Goal: Information Seeking & Learning: Learn about a topic

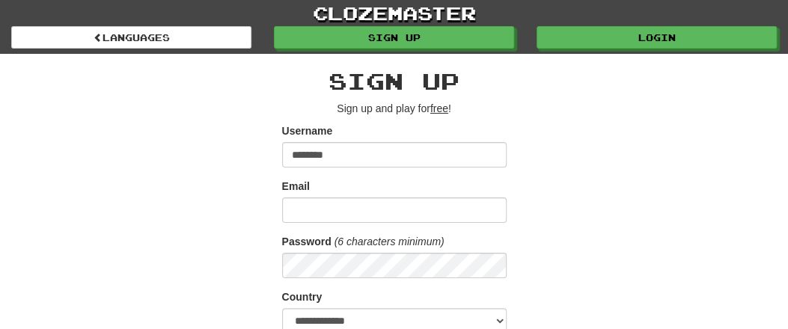
type input "********"
click at [594, 146] on div "**********" at bounding box center [394, 315] width 726 height 523
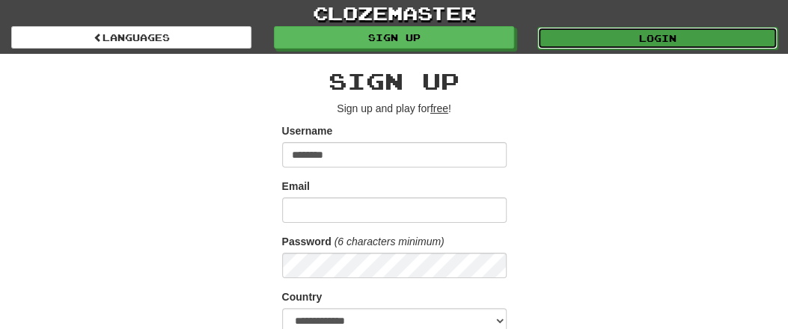
click at [650, 37] on link "Login" at bounding box center [657, 38] width 240 height 22
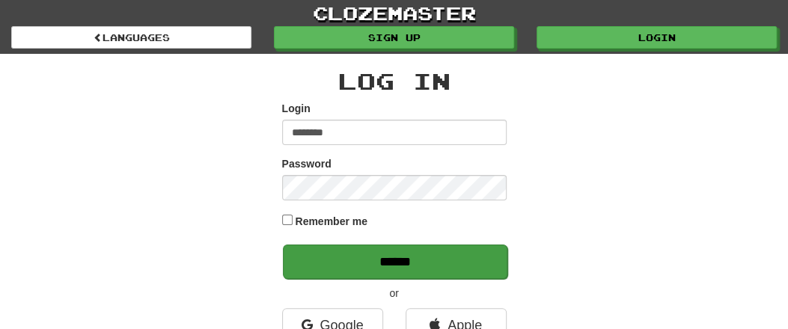
type input "********"
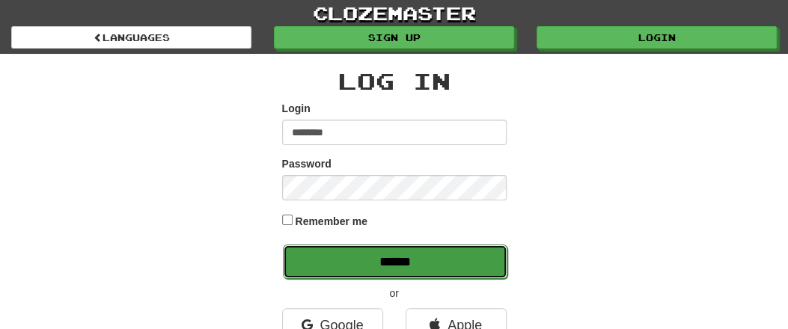
click at [401, 258] on input "******" at bounding box center [395, 262] width 225 height 34
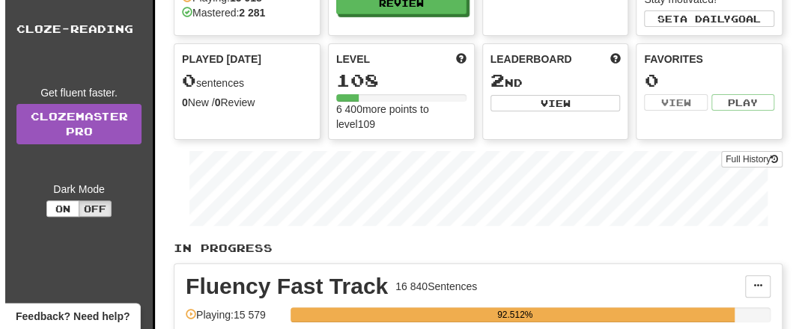
scroll to position [234, 0]
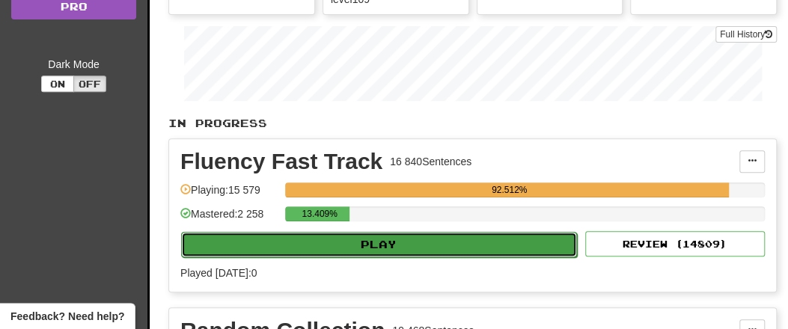
click at [378, 245] on button "Play" at bounding box center [379, 244] width 396 height 25
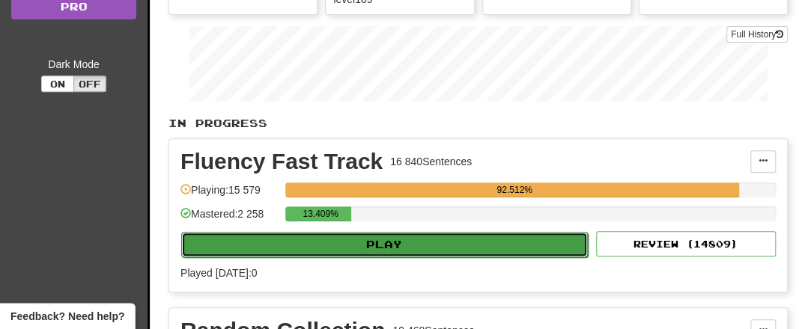
select select "**"
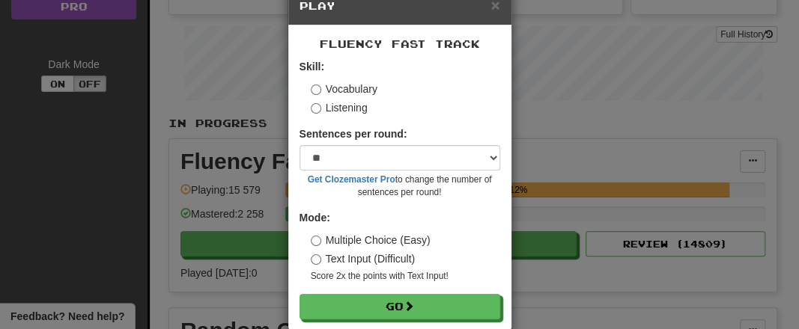
scroll to position [60, 0]
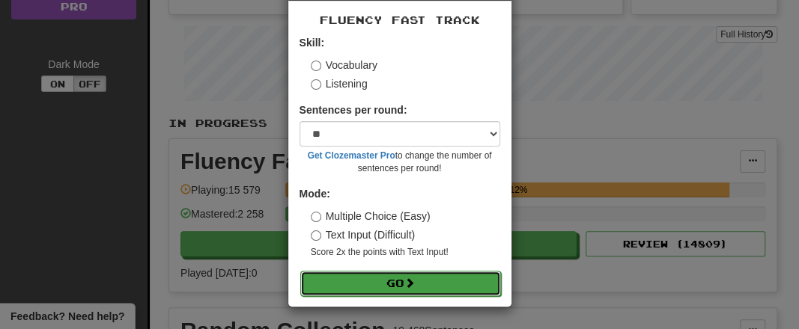
click at [382, 279] on button "Go" at bounding box center [400, 283] width 201 height 25
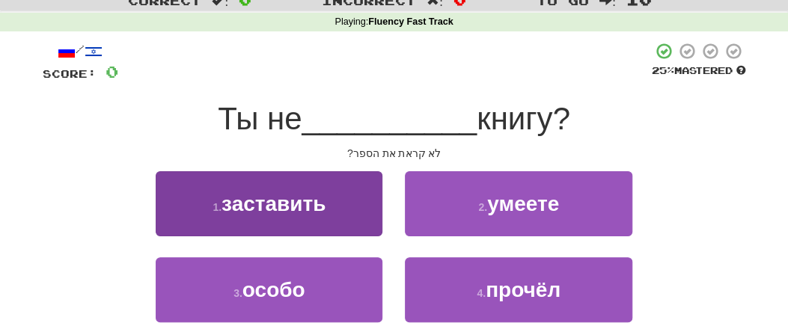
scroll to position [78, 0]
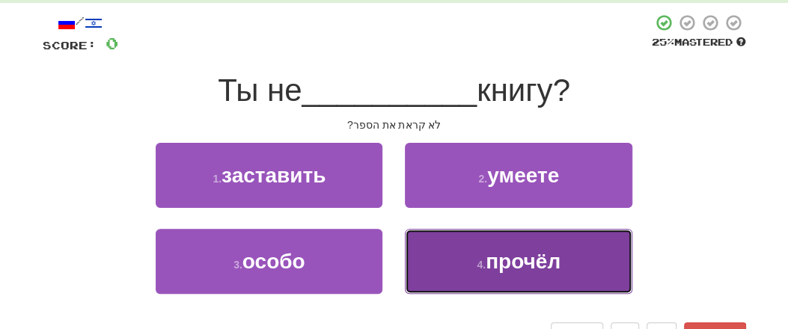
click at [487, 272] on span "прочёл" at bounding box center [523, 261] width 75 height 23
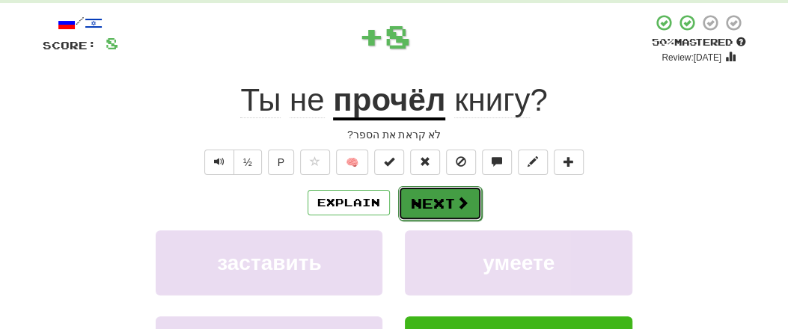
click at [457, 210] on button "Next" at bounding box center [440, 203] width 84 height 34
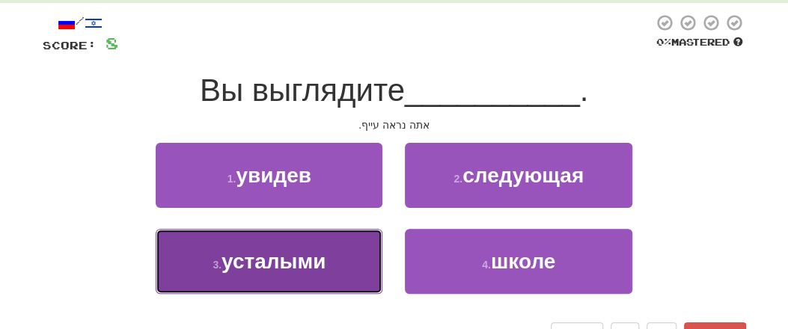
click at [313, 263] on span "усталыми" at bounding box center [274, 261] width 104 height 23
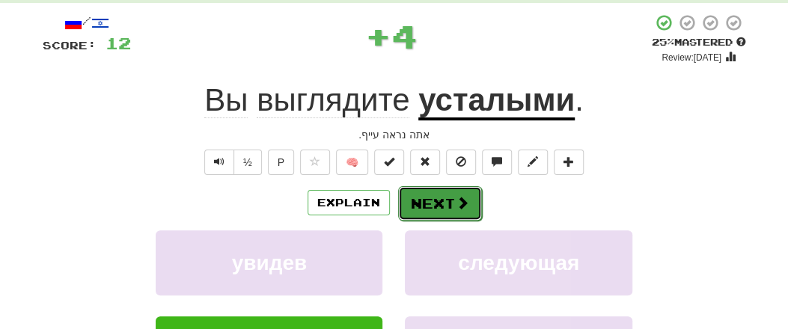
click at [454, 206] on button "Next" at bounding box center [440, 203] width 84 height 34
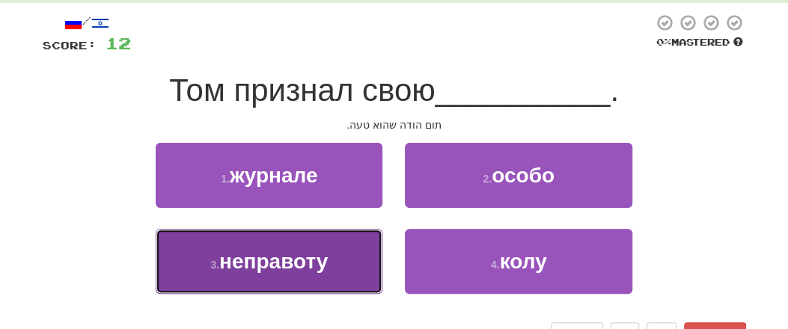
click at [293, 267] on span "неправоту" at bounding box center [273, 261] width 109 height 23
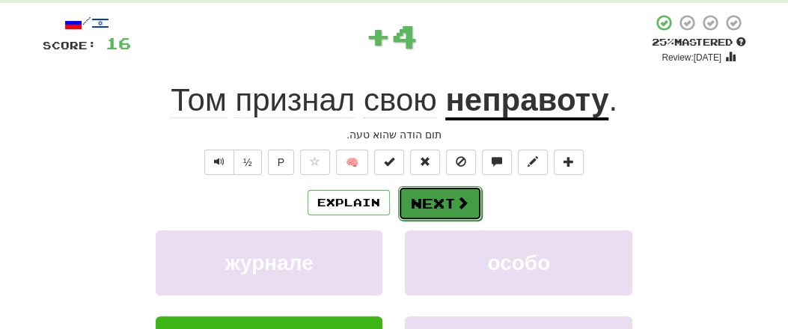
click at [415, 201] on button "Next" at bounding box center [440, 203] width 84 height 34
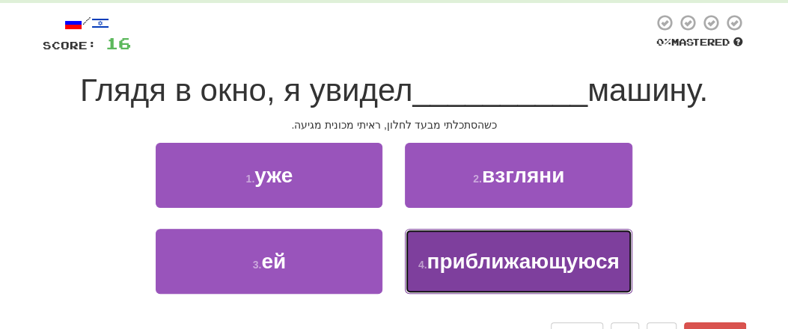
click at [469, 261] on span "приближающуюся" at bounding box center [523, 261] width 192 height 23
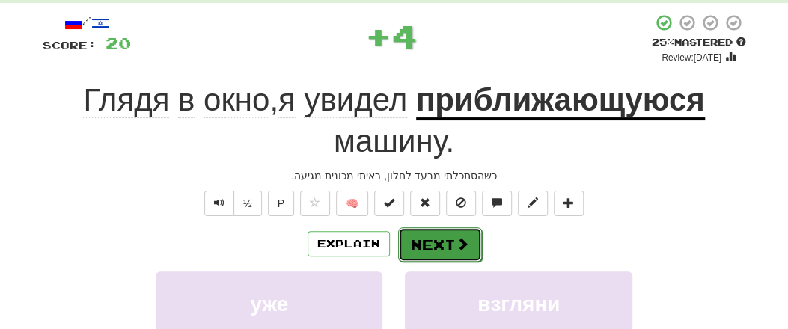
click at [433, 233] on button "Next" at bounding box center [440, 245] width 84 height 34
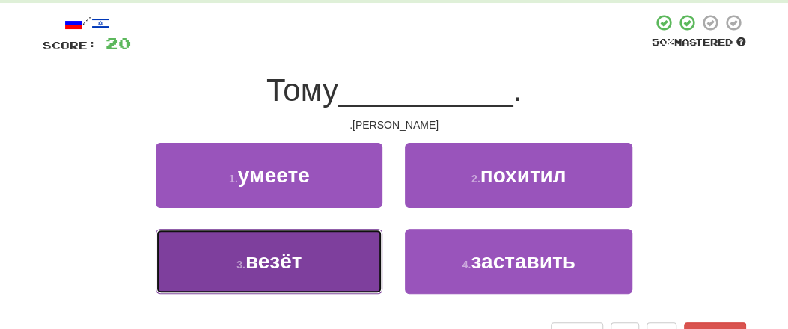
click at [316, 260] on button "3 . везёт" at bounding box center [269, 261] width 227 height 65
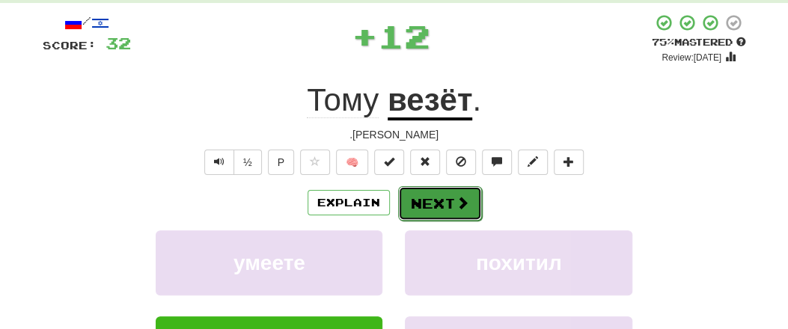
click at [441, 206] on button "Next" at bounding box center [440, 203] width 84 height 34
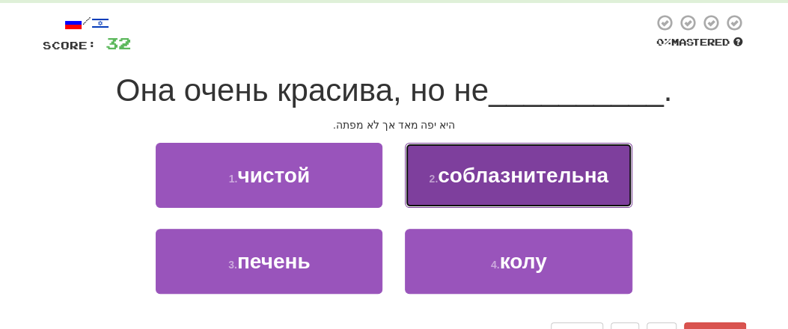
click at [490, 188] on button "2 . соблазнительна" at bounding box center [518, 175] width 227 height 65
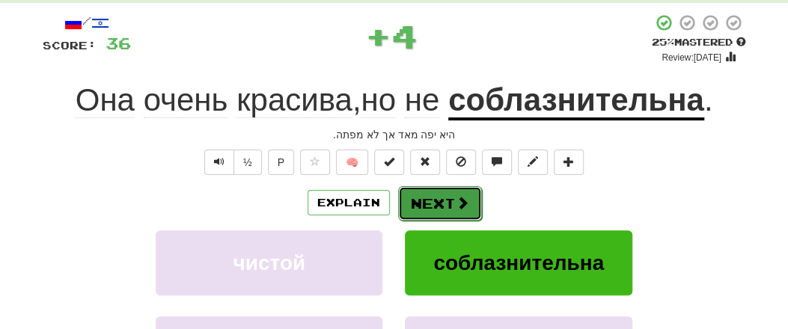
click at [442, 203] on button "Next" at bounding box center [440, 203] width 84 height 34
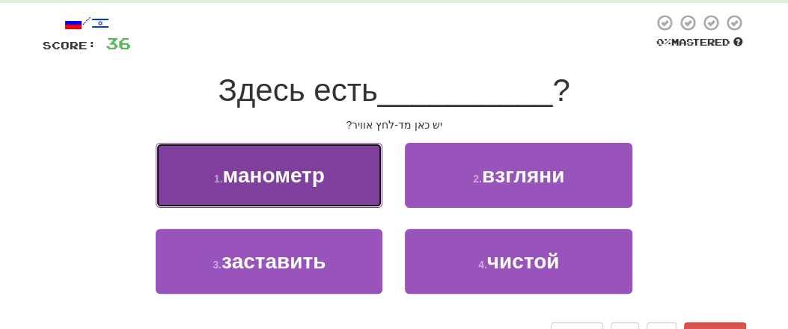
click at [324, 174] on span "манометр" at bounding box center [274, 175] width 102 height 23
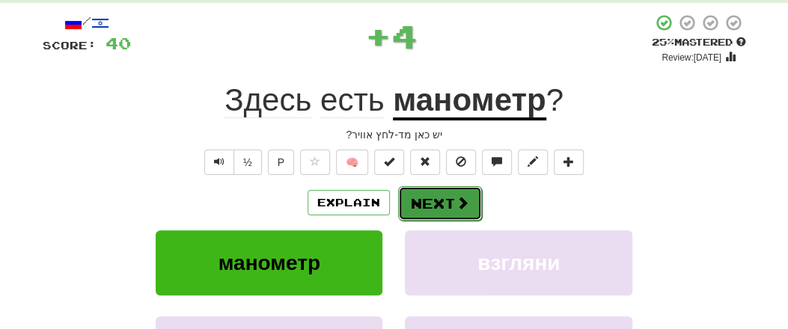
click at [426, 204] on button "Next" at bounding box center [440, 203] width 84 height 34
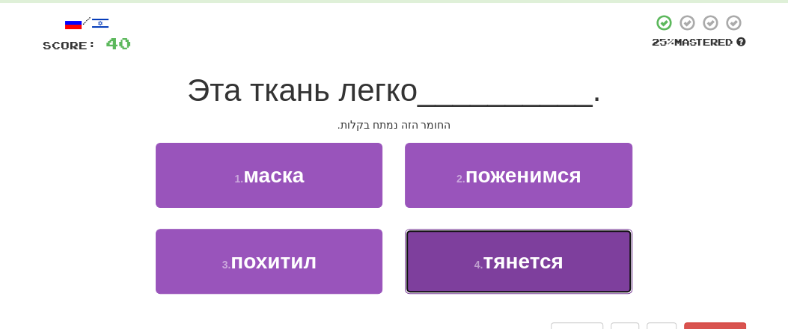
click at [508, 269] on span "тянется" at bounding box center [523, 261] width 80 height 23
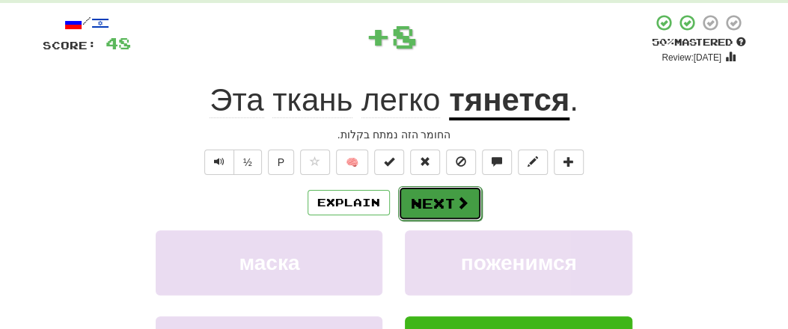
click at [438, 198] on button "Next" at bounding box center [440, 203] width 84 height 34
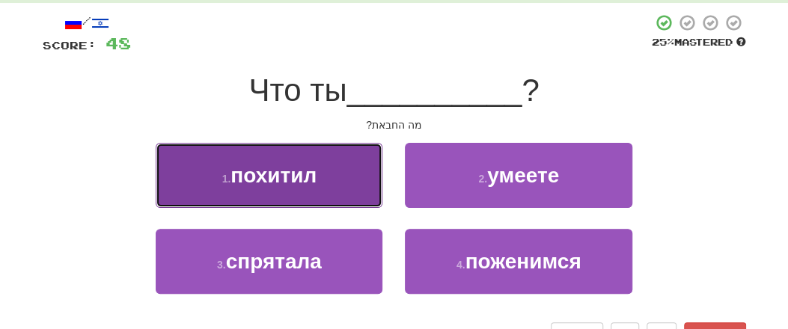
click at [323, 180] on button "1 . похитил" at bounding box center [269, 175] width 227 height 65
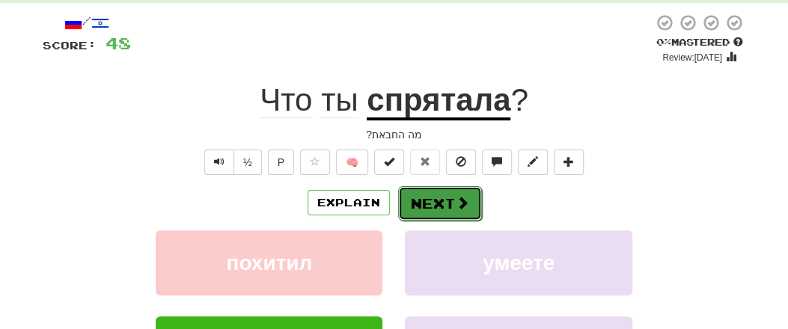
click at [424, 209] on button "Next" at bounding box center [440, 203] width 84 height 34
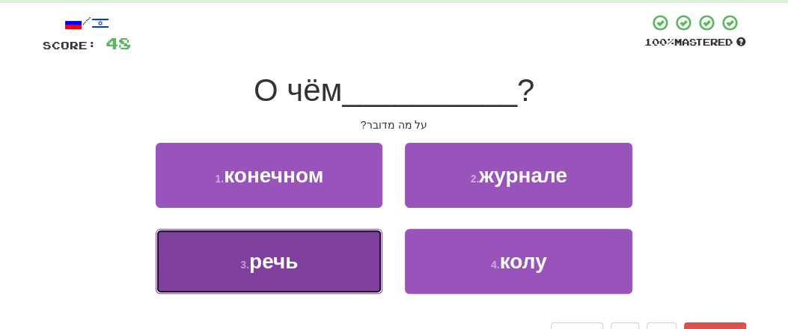
click at [306, 269] on button "3 . речь" at bounding box center [269, 261] width 227 height 65
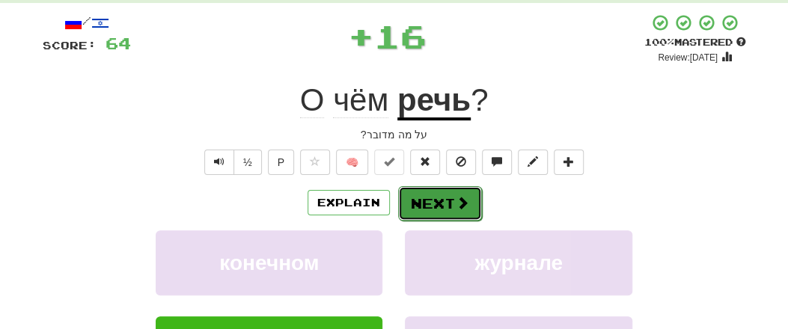
click at [421, 205] on button "Next" at bounding box center [440, 203] width 84 height 34
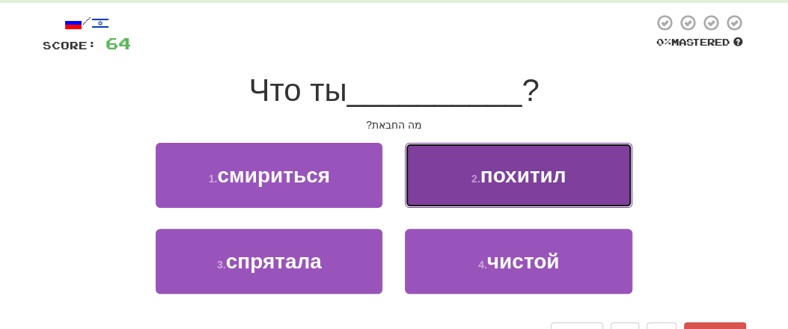
click at [511, 178] on span "похитил" at bounding box center [524, 175] width 86 height 23
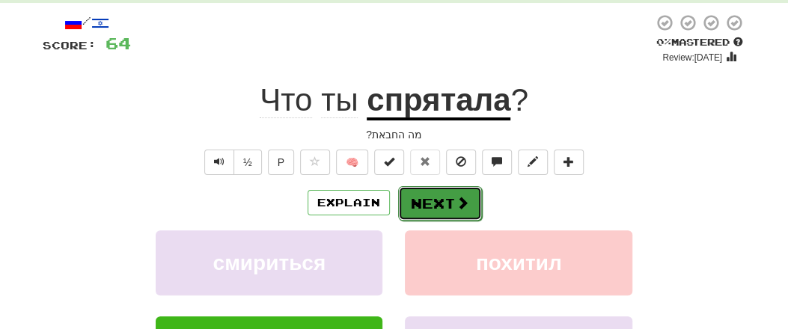
click at [435, 201] on button "Next" at bounding box center [440, 203] width 84 height 34
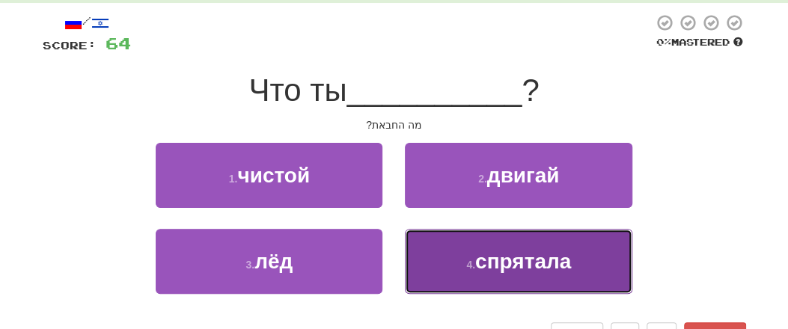
click at [497, 255] on span "спрятала" at bounding box center [523, 261] width 96 height 23
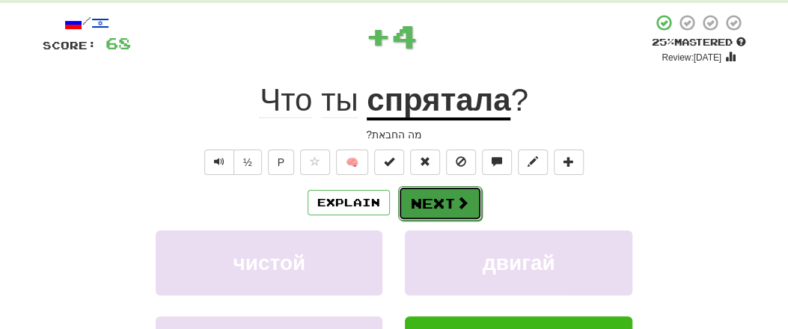
click at [456, 204] on span at bounding box center [462, 202] width 13 height 13
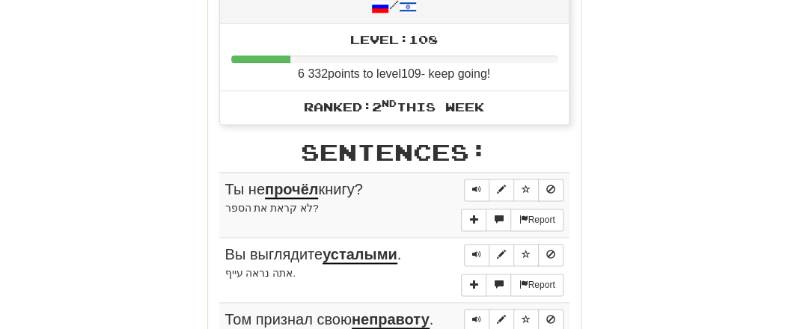
scroll to position [779, 0]
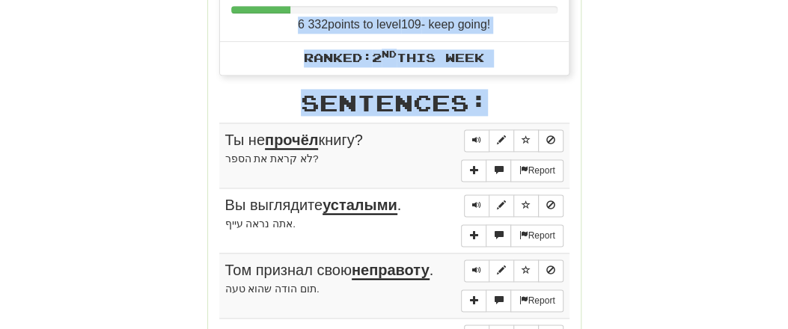
drag, startPoint x: 217, startPoint y: 125, endPoint x: 798, endPoint y: -95, distance: 621.2
click at [787, 0] on html "Dashboard Clozemaster Sasha999 / Toggle Dropdown Dashboard Leaderboard Activity…" at bounding box center [394, 323] width 788 height 2188
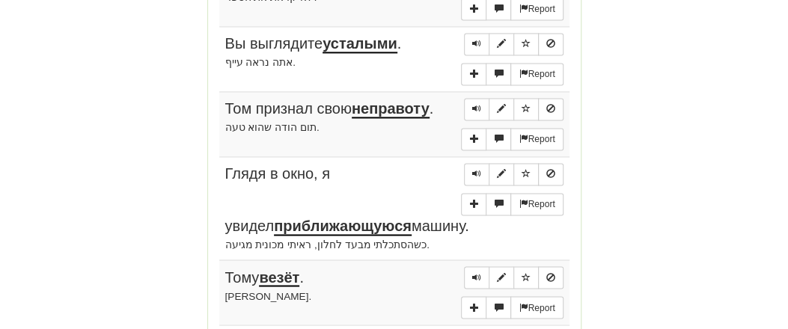
scroll to position [854, 0]
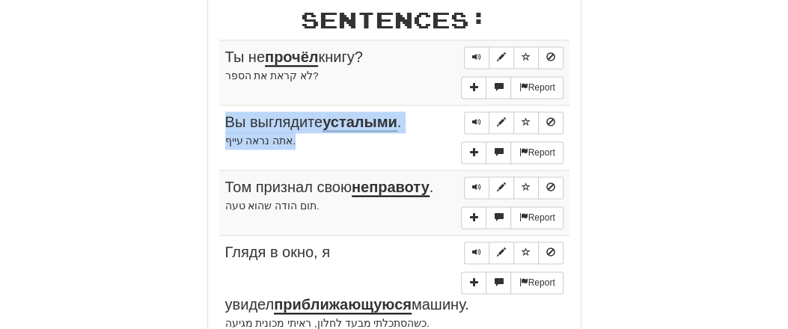
drag, startPoint x: 219, startPoint y: 47, endPoint x: 380, endPoint y: 141, distance: 186.5
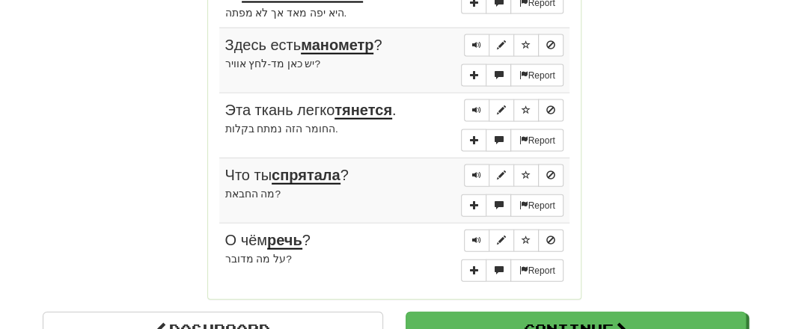
scroll to position [1399, 0]
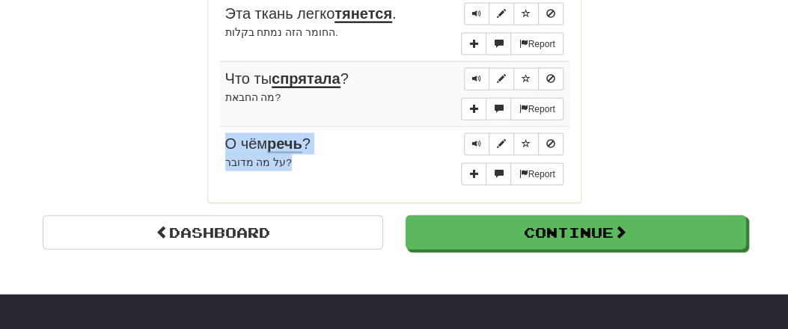
click at [293, 154] on div "על מה מדובר?" at bounding box center [394, 162] width 338 height 17
copy td "О чём речь ? על מה מדובר?"
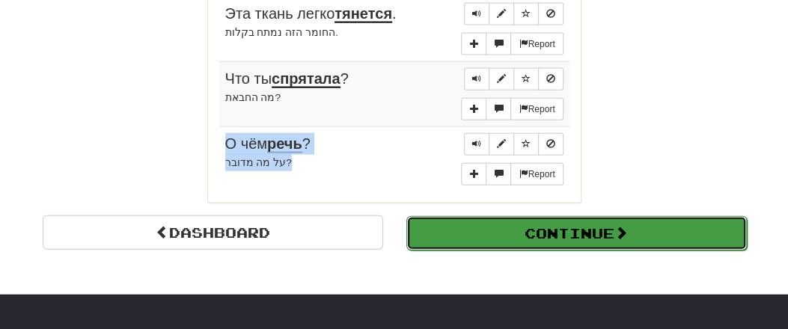
click at [528, 216] on button "Continue" at bounding box center [576, 233] width 341 height 34
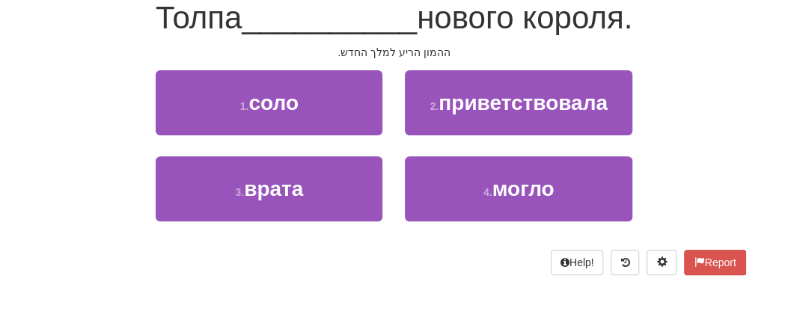
scroll to position [156, 0]
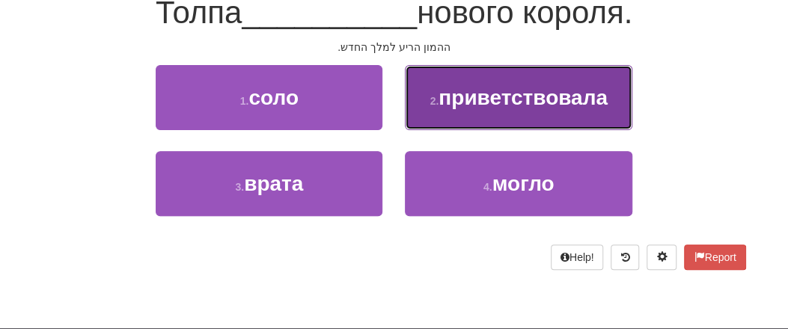
click at [531, 118] on button "2 . приветствовала" at bounding box center [518, 97] width 227 height 65
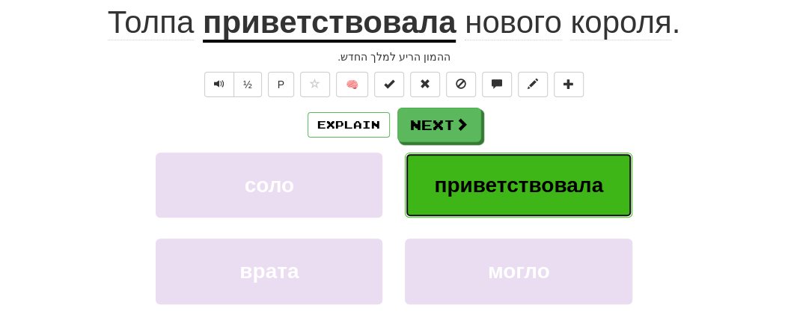
scroll to position [165, 0]
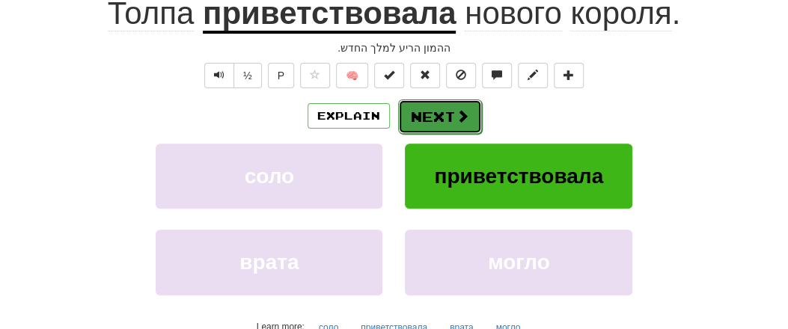
click at [460, 123] on span at bounding box center [462, 115] width 13 height 13
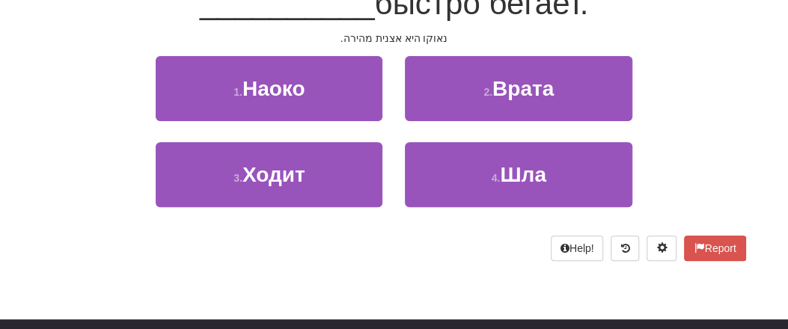
scroll to position [156, 0]
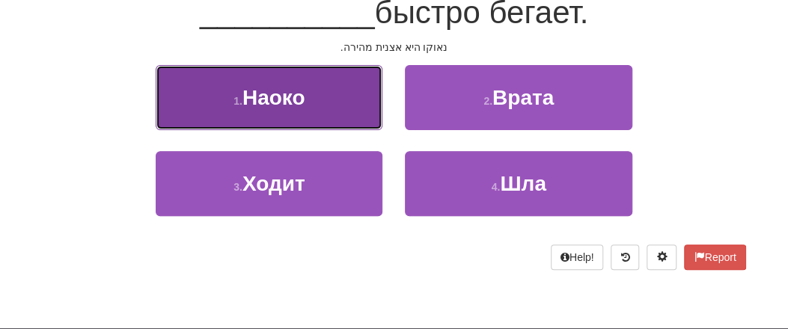
click at [318, 109] on button "1 . Наоко" at bounding box center [269, 97] width 227 height 65
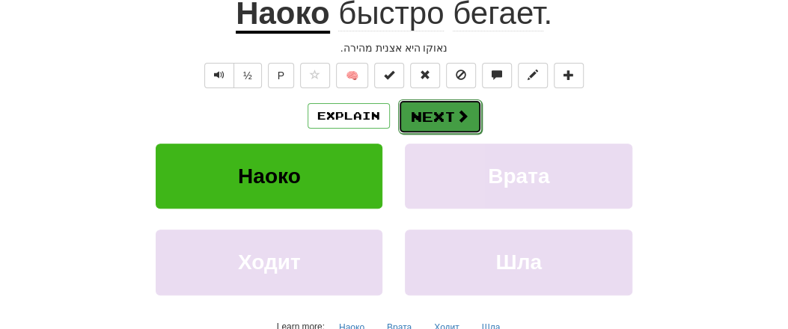
click at [453, 121] on button "Next" at bounding box center [440, 117] width 84 height 34
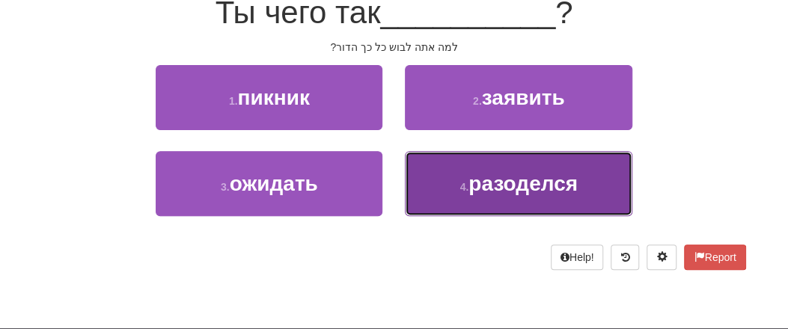
click at [524, 188] on span "разоделся" at bounding box center [523, 183] width 109 height 23
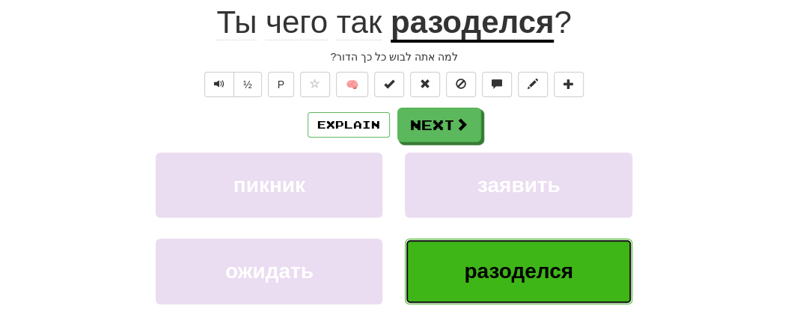
scroll to position [165, 0]
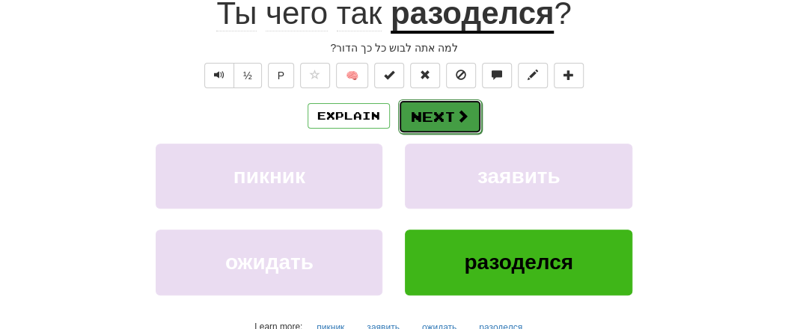
click at [436, 118] on button "Next" at bounding box center [440, 117] width 84 height 34
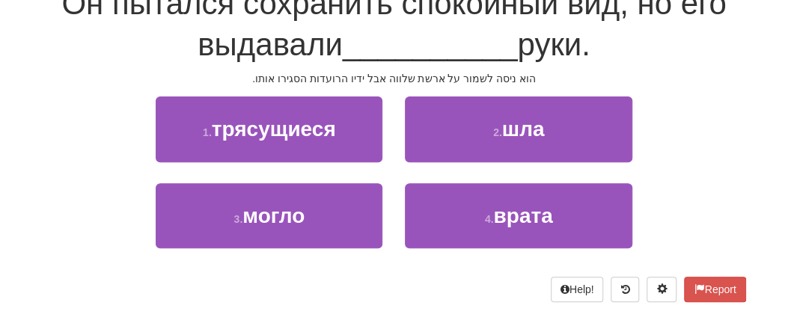
scroll to position [156, 0]
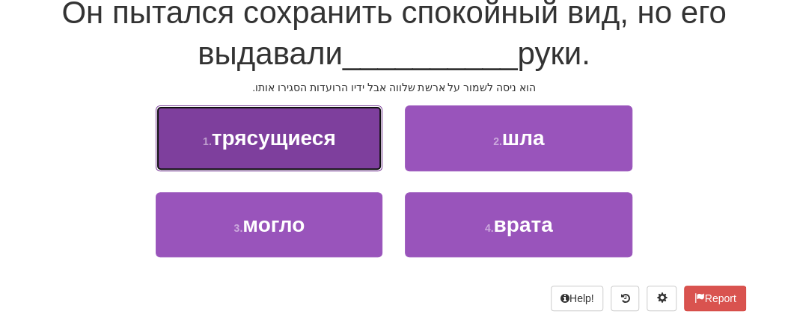
click at [308, 152] on button "1 . трясущиеся" at bounding box center [269, 138] width 227 height 65
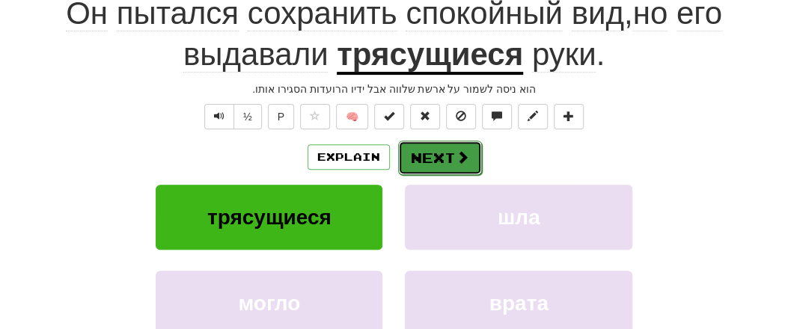
click at [445, 152] on button "Next" at bounding box center [440, 158] width 84 height 34
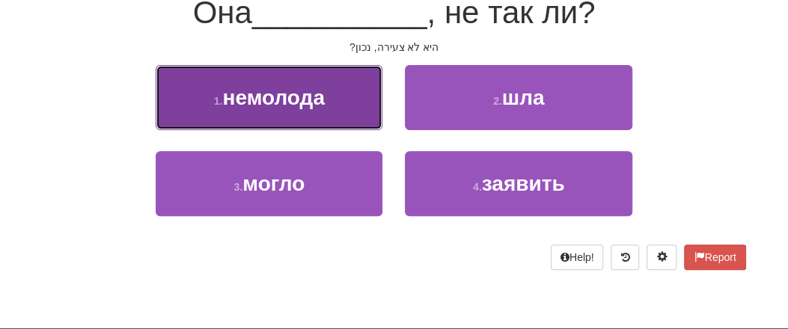
click at [311, 107] on span "немолода" at bounding box center [273, 97] width 102 height 23
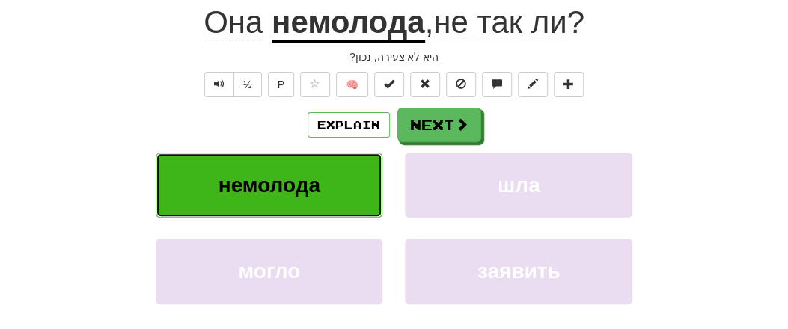
scroll to position [165, 0]
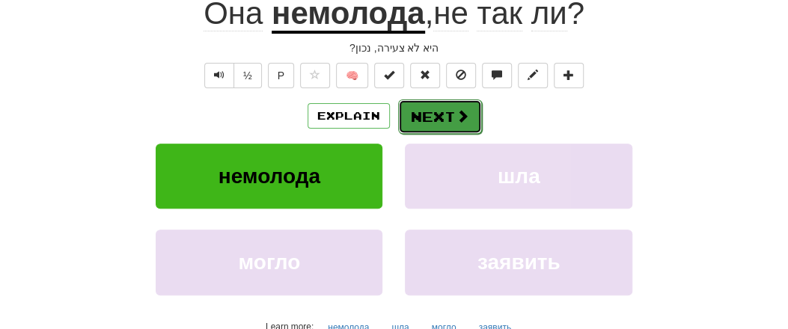
click at [439, 116] on button "Next" at bounding box center [440, 117] width 84 height 34
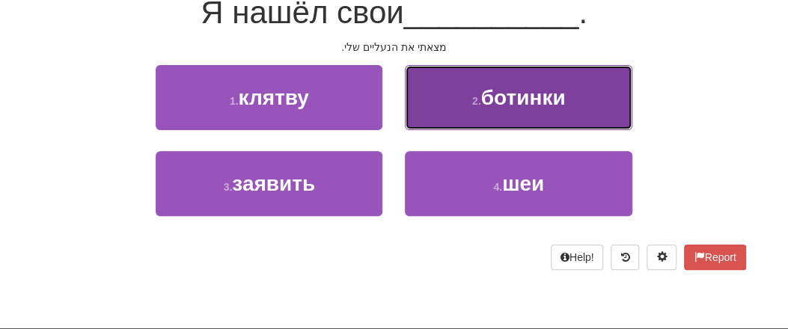
click at [524, 100] on span "ботинки" at bounding box center [523, 97] width 85 height 23
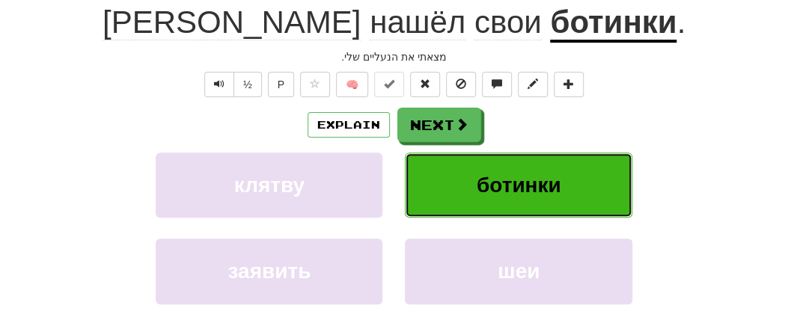
scroll to position [165, 0]
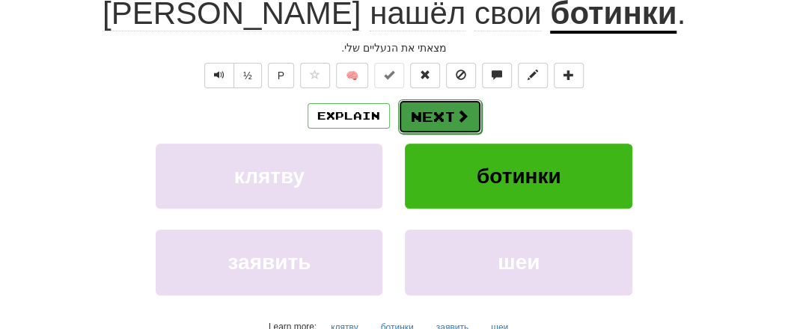
click at [445, 115] on button "Next" at bounding box center [440, 117] width 84 height 34
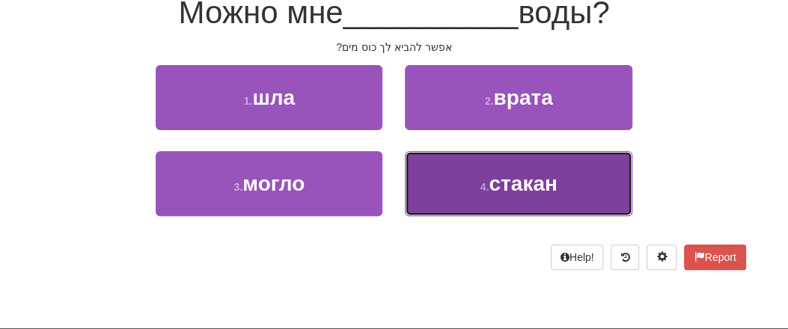
click at [511, 188] on span "стакан" at bounding box center [523, 183] width 68 height 23
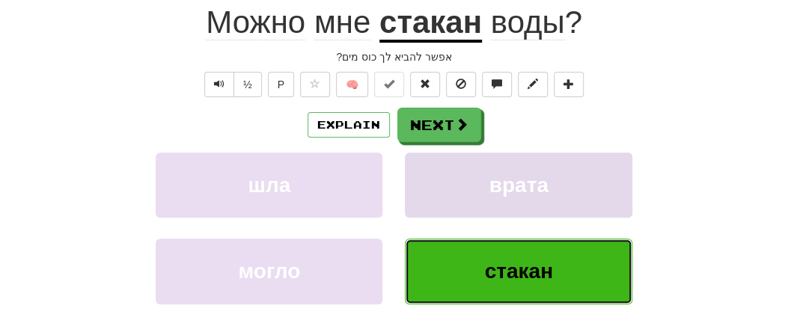
scroll to position [165, 0]
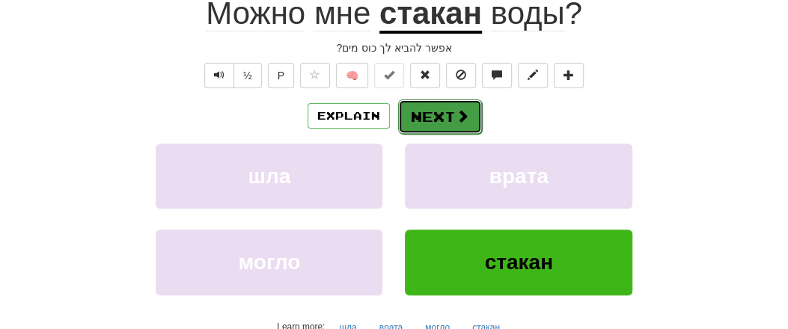
click at [450, 112] on button "Next" at bounding box center [440, 117] width 84 height 34
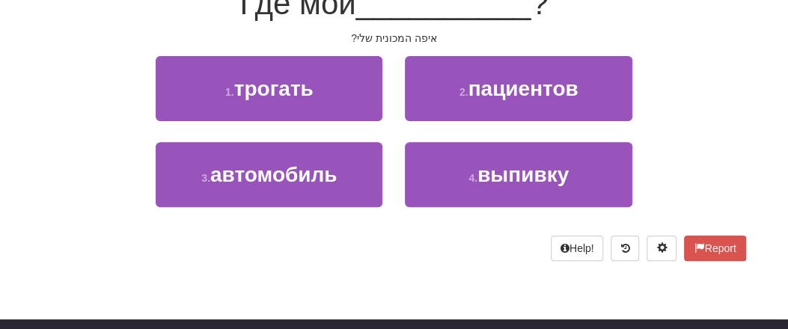
scroll to position [156, 0]
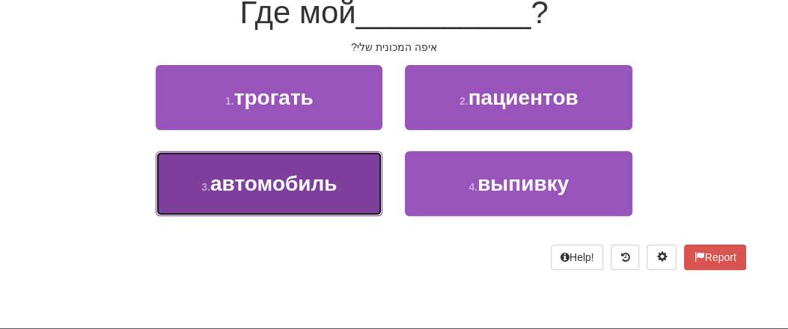
click at [337, 188] on span "автомобиль" at bounding box center [273, 183] width 127 height 23
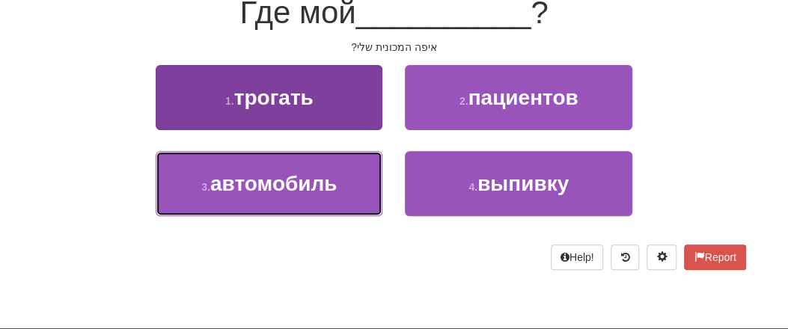
scroll to position [165, 0]
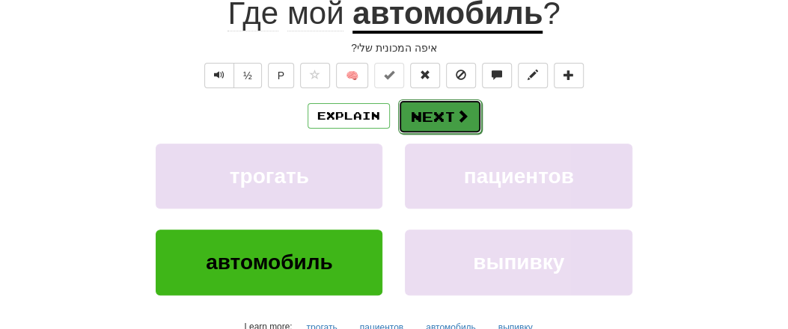
click at [435, 122] on button "Next" at bounding box center [440, 117] width 84 height 34
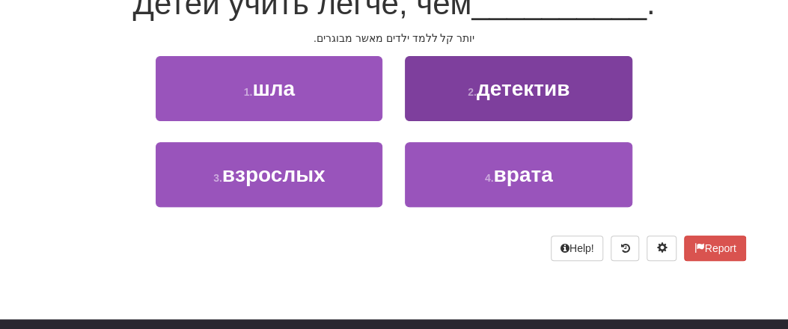
scroll to position [156, 0]
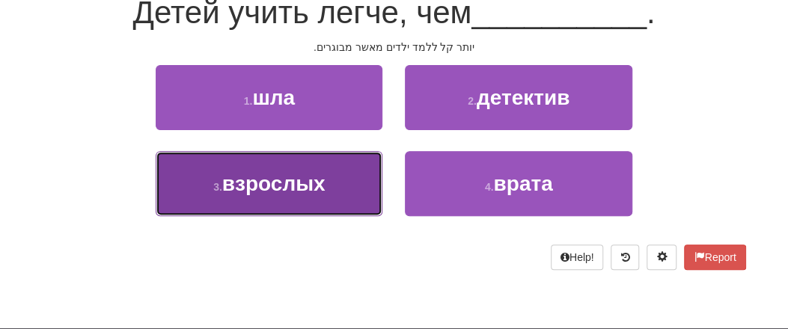
click at [317, 190] on span "взрослых" at bounding box center [273, 183] width 103 height 23
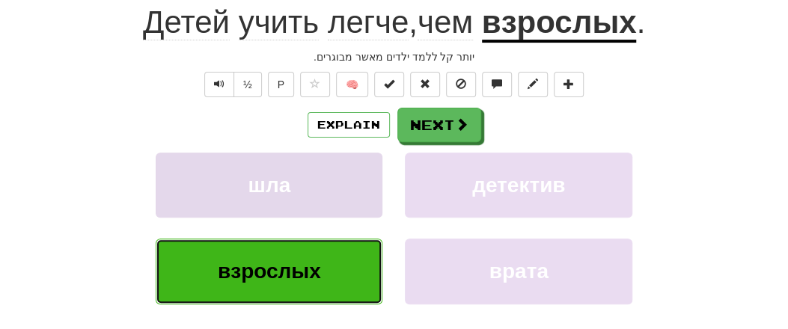
scroll to position [165, 0]
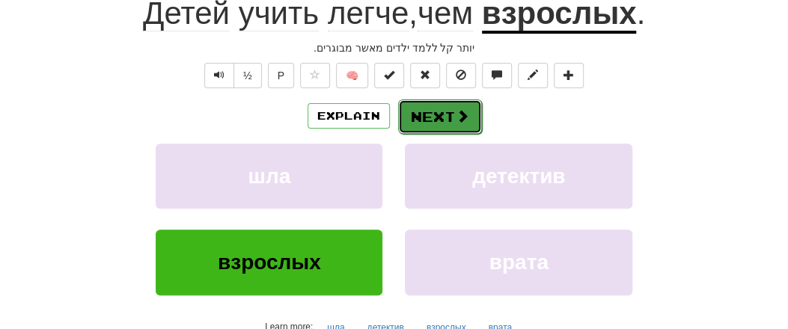
click at [456, 112] on span at bounding box center [462, 115] width 13 height 13
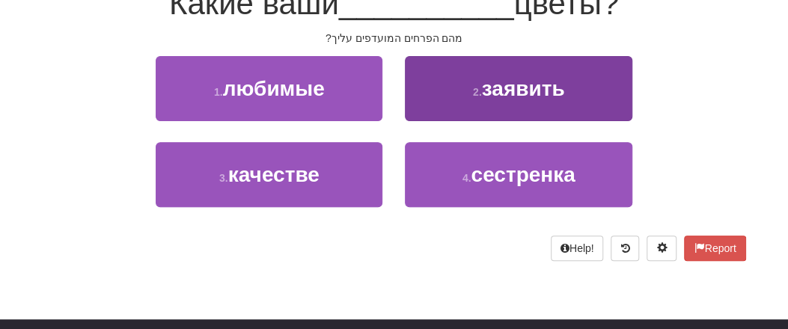
scroll to position [156, 0]
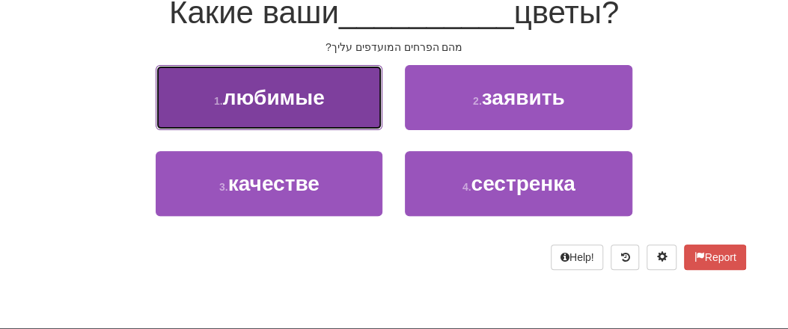
click at [320, 100] on span "любимые" at bounding box center [274, 97] width 102 height 23
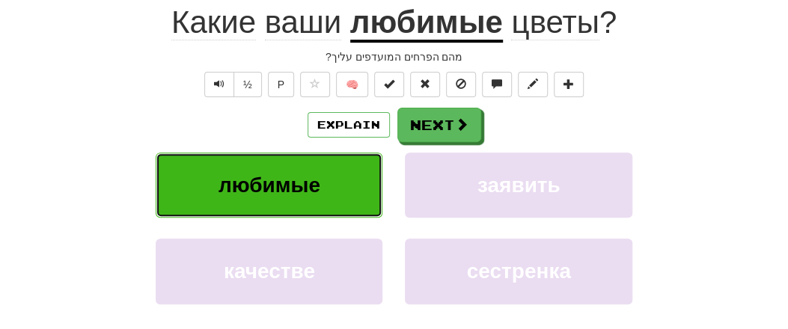
scroll to position [165, 0]
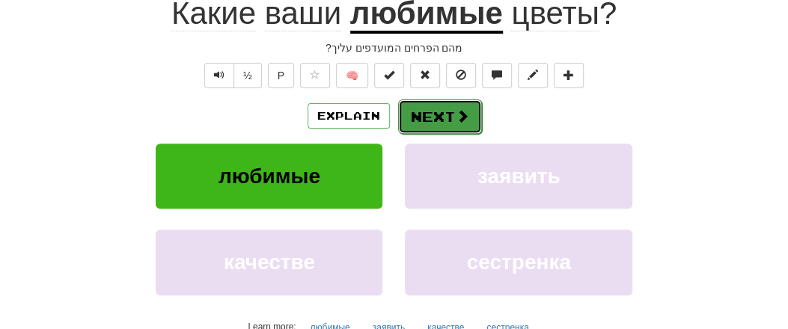
click at [453, 113] on button "Next" at bounding box center [440, 117] width 84 height 34
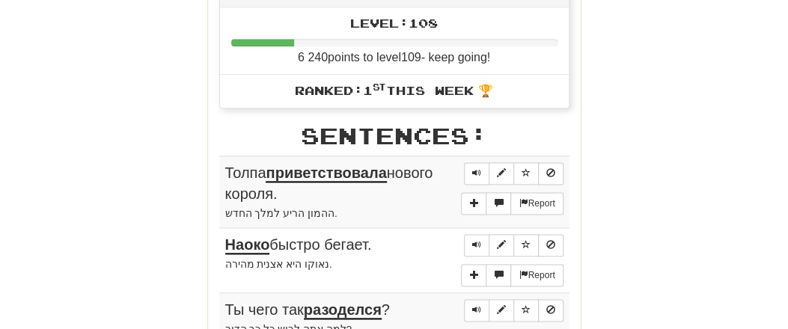
scroll to position [776, 0]
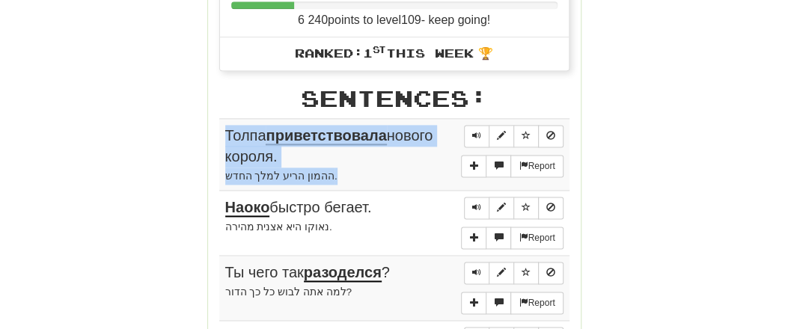
drag, startPoint x: 220, startPoint y: 130, endPoint x: 373, endPoint y: 174, distance: 159.0
click at [373, 174] on td "Report Толпа приветствовала нового короля. ההמון הריע למלך החדש." at bounding box center [394, 154] width 350 height 73
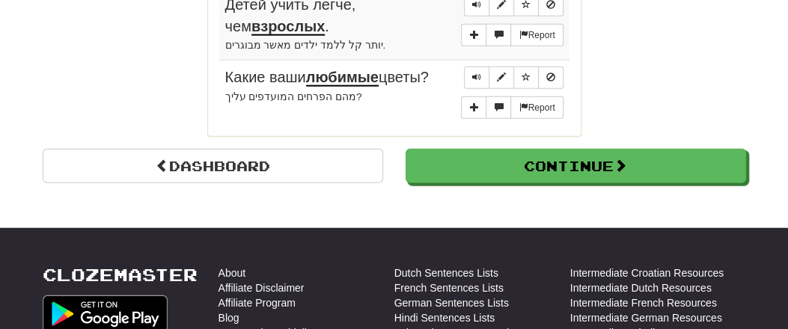
scroll to position [1476, 0]
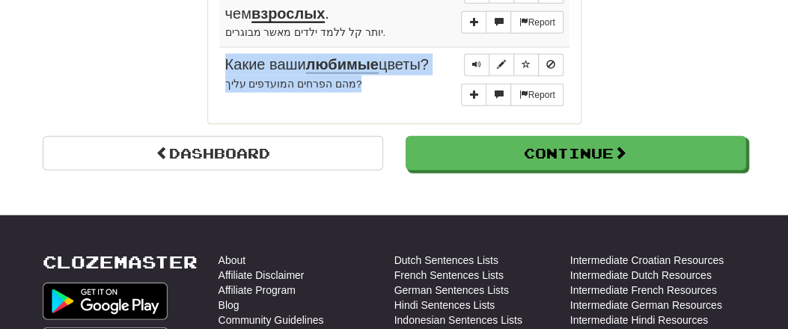
click at [355, 77] on td "Report Какие ваши любимые цветы? מהם הפרחים המועדפים עליך?" at bounding box center [394, 79] width 350 height 65
copy td "Какие ваши любимые цветы? מהם הפרחים המועדפים עליך?"
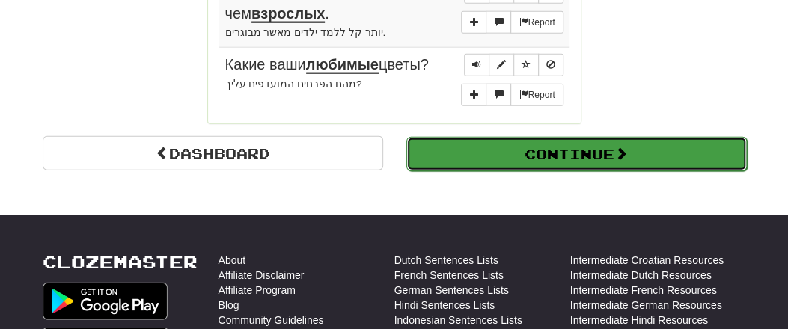
click at [478, 145] on button "Continue" at bounding box center [576, 154] width 341 height 34
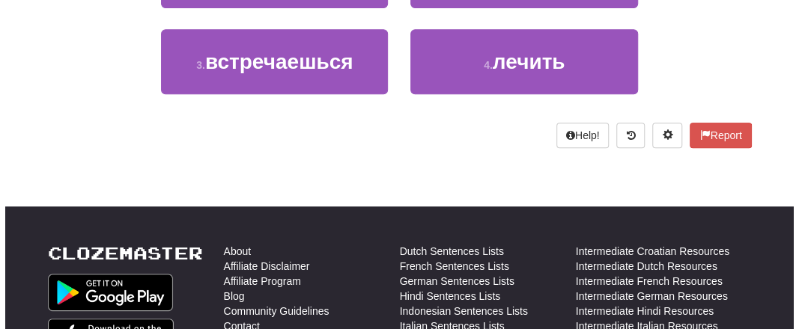
scroll to position [103, 0]
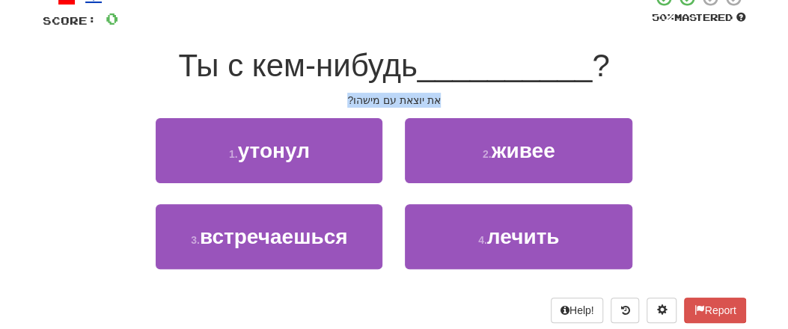
drag, startPoint x: 335, startPoint y: 103, endPoint x: 448, endPoint y: 103, distance: 113.0
click at [448, 103] on div "את יוצאת עם מישהו?" at bounding box center [395, 100] width 704 height 15
copy div "את יוצאת עם מישהו?"
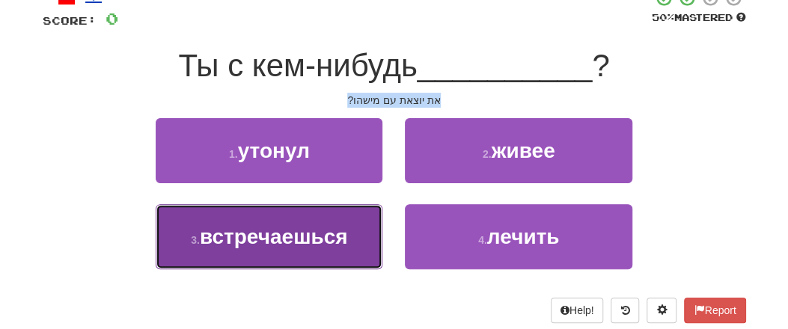
click at [296, 234] on span "встречаешься" at bounding box center [274, 236] width 148 height 23
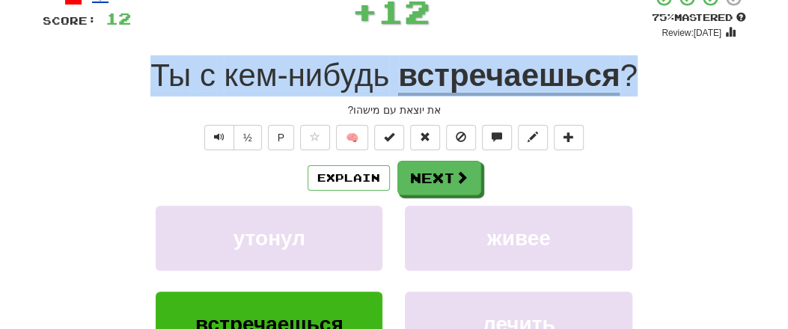
drag, startPoint x: 135, startPoint y: 73, endPoint x: 671, endPoint y: 71, distance: 536.0
click at [671, 71] on div "Ты с кем-нибудь встречаешься ?" at bounding box center [395, 75] width 704 height 41
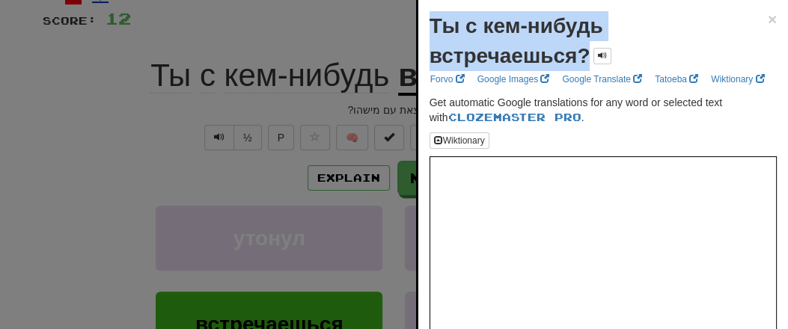
drag, startPoint x: 439, startPoint y: 22, endPoint x: 586, endPoint y: 40, distance: 148.6
click at [588, 46] on strong "Ты с кем-нибудь встречаешься?" at bounding box center [517, 40] width 174 height 53
copy strong "Ты с кем-нибудь встречаешься?"
click at [768, 16] on span "×" at bounding box center [772, 18] width 9 height 17
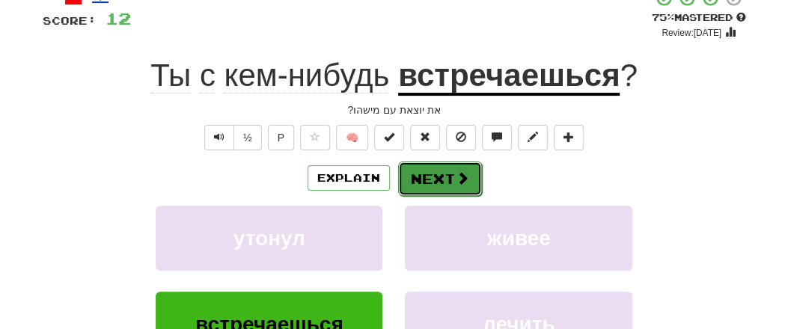
click at [456, 182] on span at bounding box center [462, 177] width 13 height 13
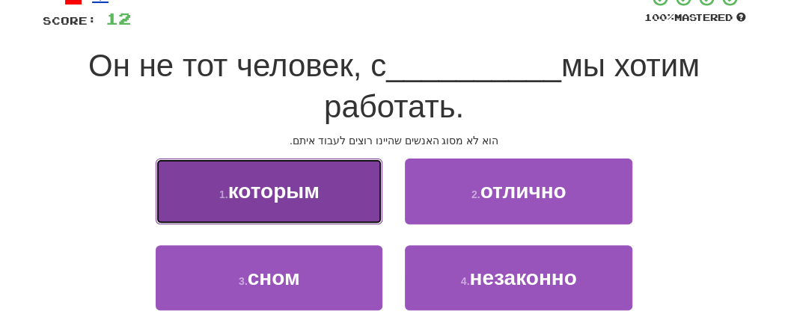
click at [312, 186] on span "которым" at bounding box center [273, 191] width 91 height 23
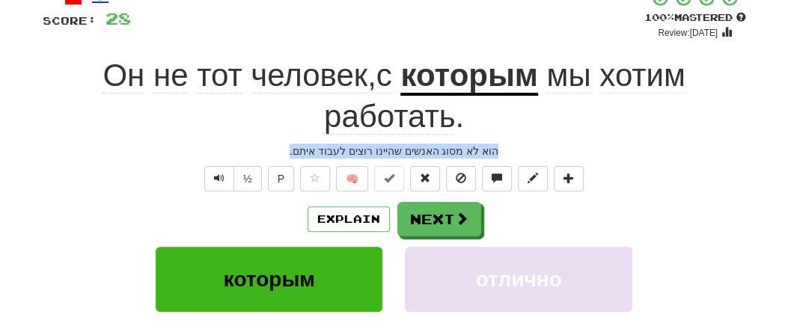
drag, startPoint x: 299, startPoint y: 150, endPoint x: 484, endPoint y: 144, distance: 185.7
click at [514, 134] on div "/ Score: 28 + 16 100 % Mastered Review: [DATE] Он не тот человек , с которым мы…" at bounding box center [395, 244] width 704 height 510
copy div "הוא לא מסוג האנשים שהיינו רוצים לעבוד איתם."
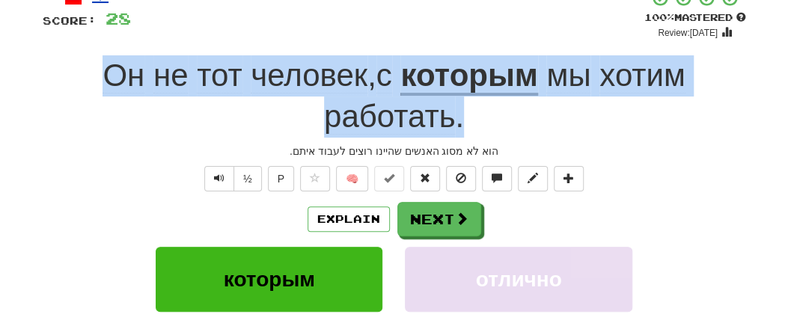
drag, startPoint x: 95, startPoint y: 71, endPoint x: 504, endPoint y: 112, distance: 410.7
click at [504, 112] on div "Он не тот человек , с которым мы хотим работать ." at bounding box center [395, 96] width 704 height 82
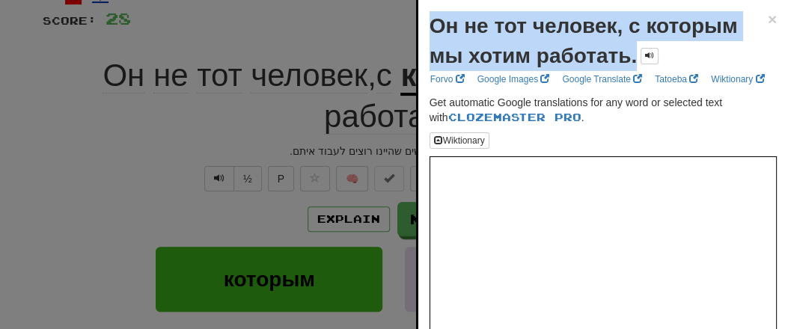
drag, startPoint x: 430, startPoint y: 22, endPoint x: 637, endPoint y: 58, distance: 209.7
click at [637, 58] on div "Он не тот человек, с которым мы хотим работать." at bounding box center [599, 41] width 338 height 60
copy strong "Он не тот человек, с которым мы хотим работать."
click at [768, 18] on span "×" at bounding box center [772, 18] width 9 height 17
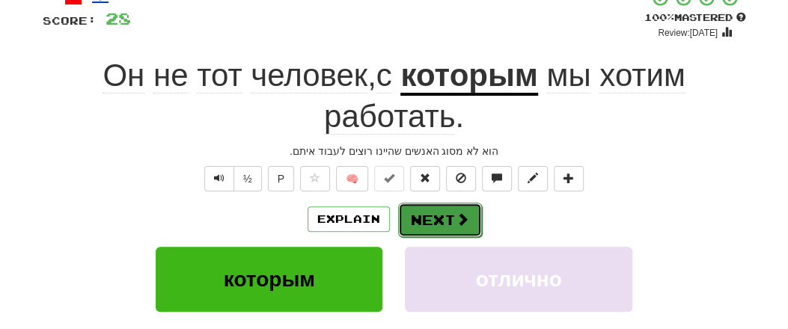
click at [456, 224] on span at bounding box center [462, 219] width 13 height 13
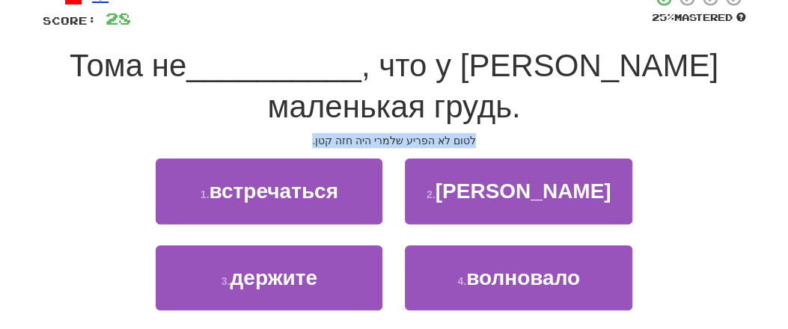
drag, startPoint x: 304, startPoint y: 144, endPoint x: 472, endPoint y: 140, distance: 167.7
click at [474, 140] on div "לטום לא הפריע שלמרי היה חזה קטן." at bounding box center [395, 140] width 704 height 15
copy div "לטום לא הפריע שלמרי היה חזה קטן."
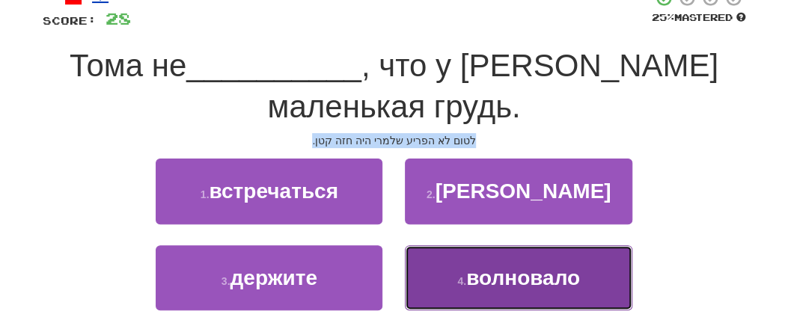
click at [504, 273] on span "волновало" at bounding box center [523, 277] width 114 height 23
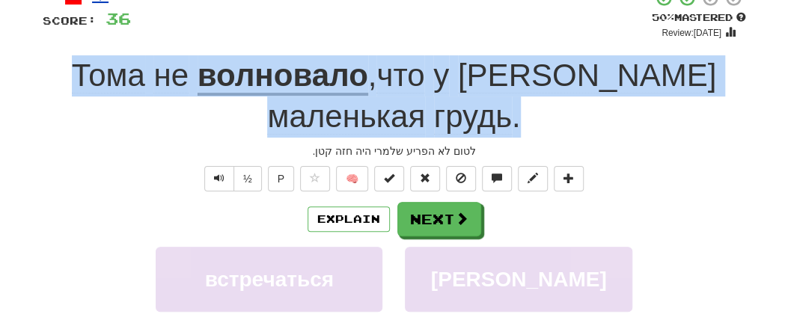
drag, startPoint x: 100, startPoint y: 66, endPoint x: 455, endPoint y: 118, distance: 358.6
click at [453, 119] on div "[PERSON_NAME] не волновало , что у [PERSON_NAME] маленькая грудь ." at bounding box center [395, 96] width 704 height 82
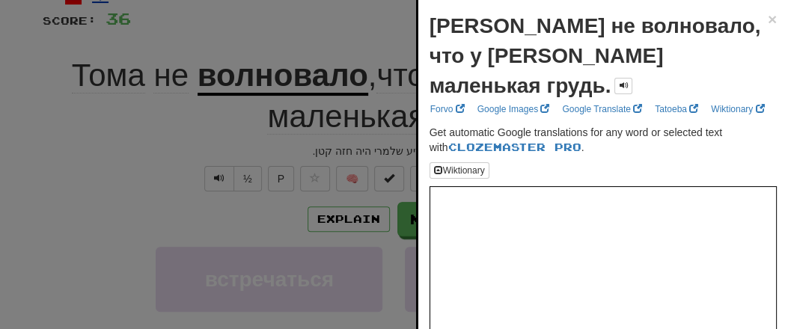
click at [430, 32] on strong "[PERSON_NAME] не волновало, что у [PERSON_NAME] маленькая грудь." at bounding box center [596, 55] width 332 height 83
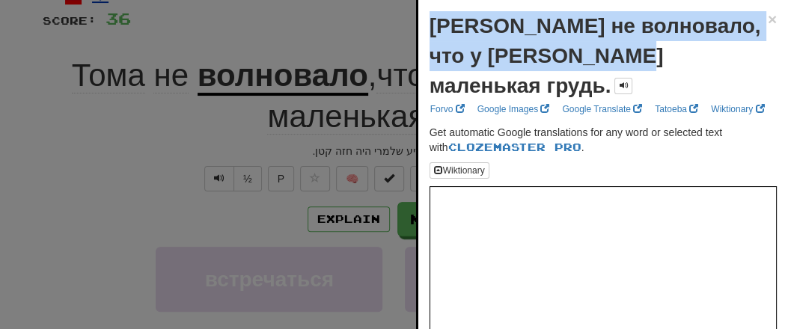
drag, startPoint x: 429, startPoint y: 32, endPoint x: 612, endPoint y: 47, distance: 184.0
click at [614, 57] on div "[PERSON_NAME] не волновало, что у [PERSON_NAME] маленькая грудь." at bounding box center [599, 56] width 338 height 90
copy strong "[PERSON_NAME] не волновало, что у [PERSON_NAME] маленькая грудь."
click at [768, 18] on span "×" at bounding box center [772, 18] width 9 height 17
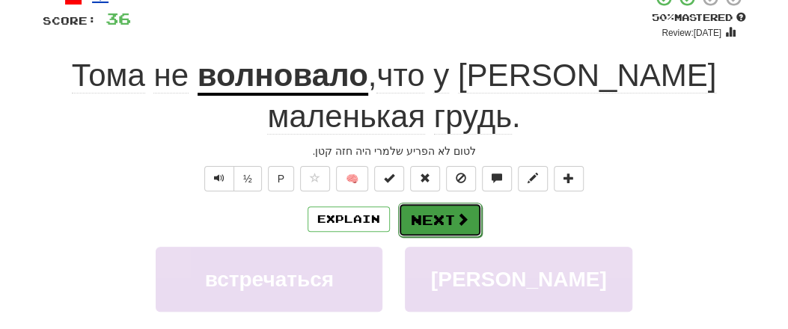
click at [456, 213] on span at bounding box center [462, 219] width 13 height 13
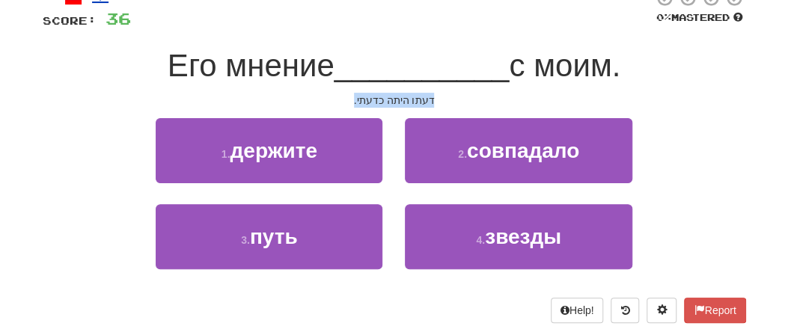
drag, startPoint x: 341, startPoint y: 97, endPoint x: 448, endPoint y: 92, distance: 107.9
click at [448, 92] on div "/ Score: 36 0 % Mastered Его мнение __________ с моим. דעתו היתה כדעתי. 1 . дер…" at bounding box center [395, 156] width 704 height 335
copy div "דעתו היתה כדעתי."
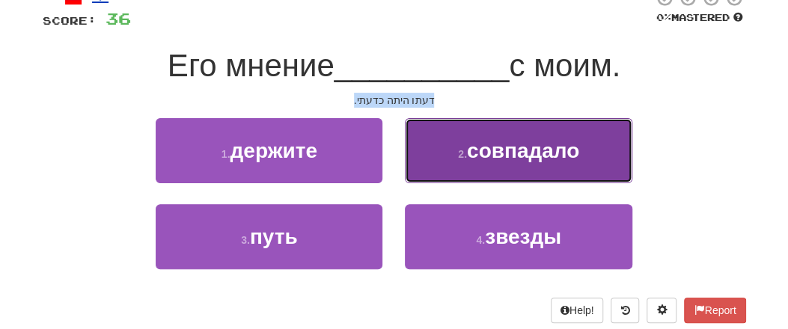
click at [519, 162] on button "2 . совпадало" at bounding box center [518, 150] width 227 height 65
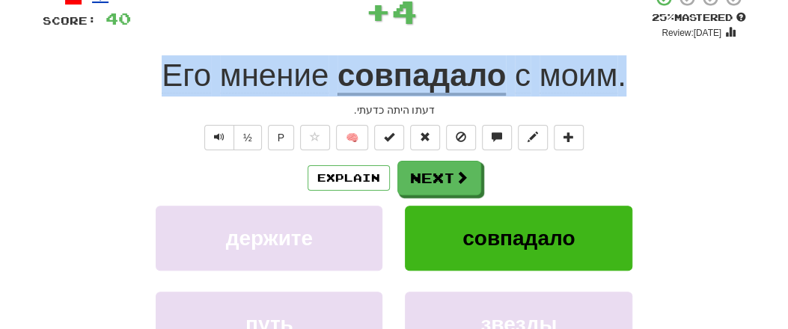
drag, startPoint x: 141, startPoint y: 70, endPoint x: 666, endPoint y: 83, distance: 525.7
click at [666, 83] on div "Его мнение совпадало с моим ." at bounding box center [395, 75] width 704 height 41
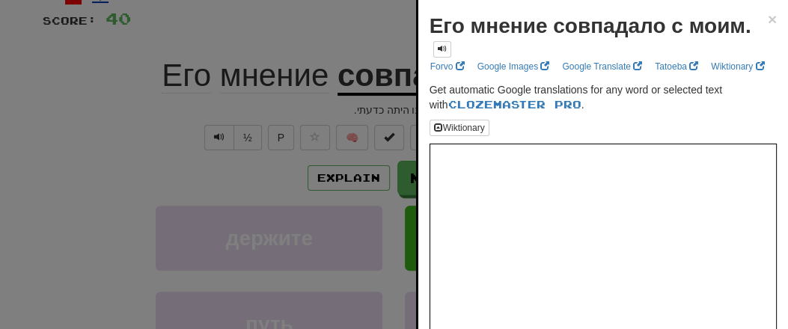
click at [424, 26] on div "Его мнение совпадало с моим. × Forvo Google Images Google Translate Tatoeba Wik…" at bounding box center [603, 241] width 370 height 483
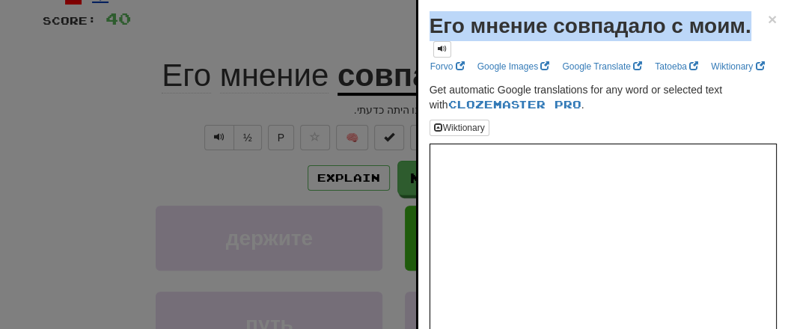
drag, startPoint x: 432, startPoint y: 28, endPoint x: 753, endPoint y: 40, distance: 321.4
click at [754, 40] on div "Его мнение совпадало с моим." at bounding box center [599, 34] width 338 height 46
copy strong "Его мнение совпадало с моим."
click at [768, 16] on span "×" at bounding box center [772, 18] width 9 height 17
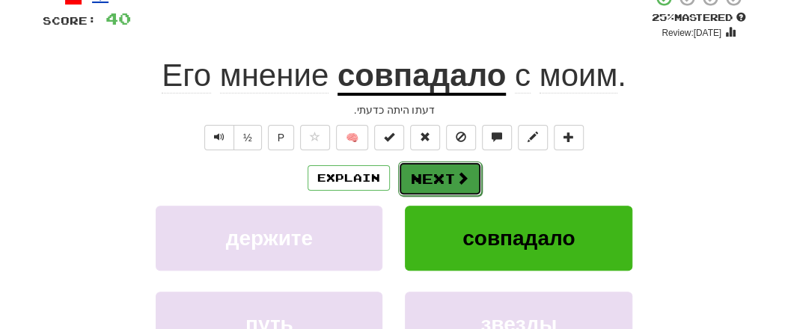
click at [449, 177] on button "Next" at bounding box center [440, 179] width 84 height 34
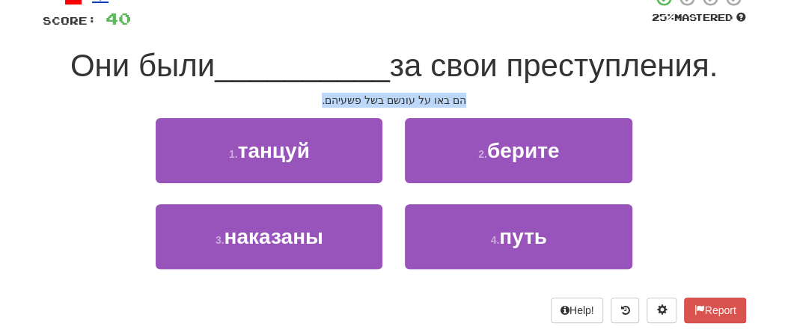
drag, startPoint x: 323, startPoint y: 103, endPoint x: 481, endPoint y: 100, distance: 158.0
click at [481, 100] on div "הם באו על עונשם בשל פשעיהם." at bounding box center [395, 100] width 704 height 15
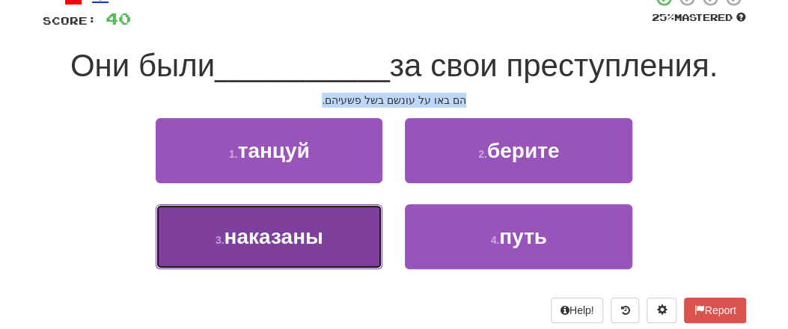
click at [296, 240] on span "наказаны" at bounding box center [273, 236] width 99 height 23
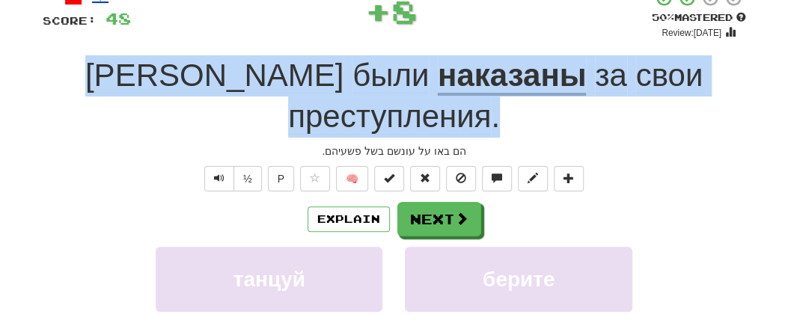
drag, startPoint x: 46, startPoint y: 77, endPoint x: 737, endPoint y: 72, distance: 690.2
click at [737, 72] on div "Они были наказаны за свои преступления ." at bounding box center [395, 96] width 704 height 82
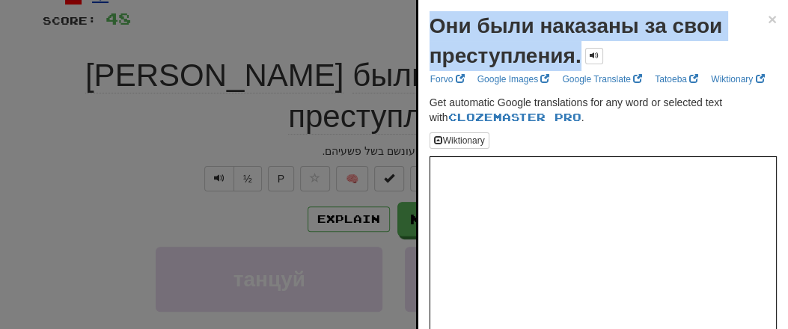
drag, startPoint x: 432, startPoint y: 26, endPoint x: 580, endPoint y: 56, distance: 151.2
click at [580, 56] on strong "Они были наказаны за свои преступления." at bounding box center [576, 40] width 293 height 53
click at [768, 20] on span "×" at bounding box center [772, 18] width 9 height 17
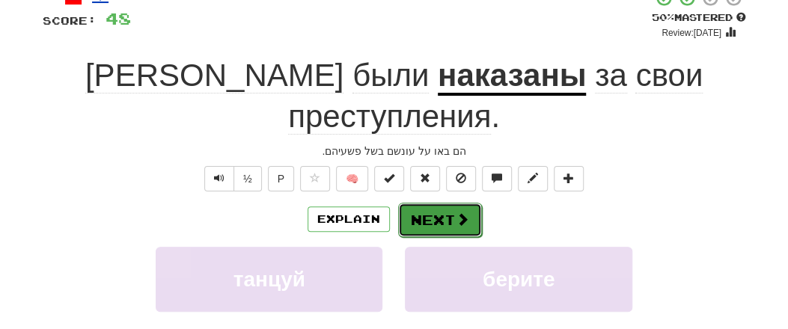
click at [445, 203] on button "Next" at bounding box center [440, 220] width 84 height 34
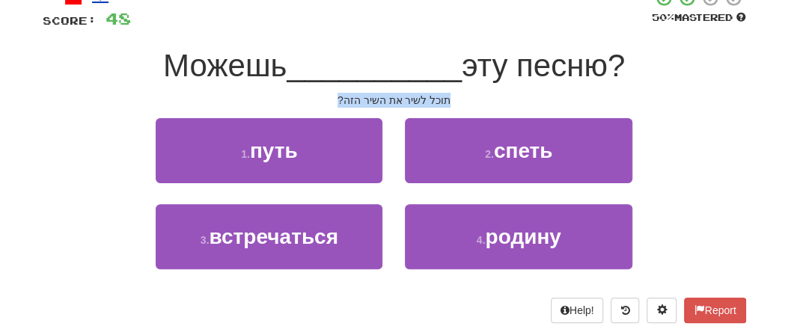
drag, startPoint x: 338, startPoint y: 100, endPoint x: 459, endPoint y: 101, distance: 121.3
click at [459, 103] on div "תוכל לשיר את השיר הזה?" at bounding box center [395, 100] width 704 height 15
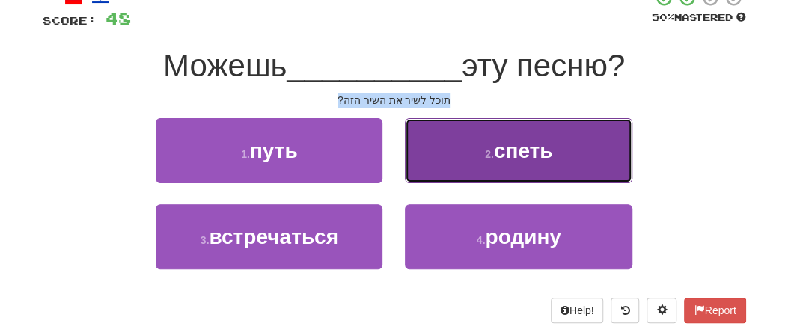
click at [546, 156] on span "спеть" at bounding box center [523, 150] width 59 height 23
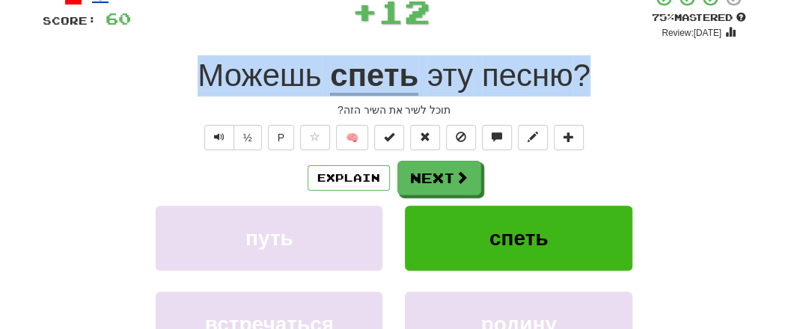
drag, startPoint x: 177, startPoint y: 73, endPoint x: 627, endPoint y: 76, distance: 449.9
click at [627, 76] on div "Можешь спеть эту песню ?" at bounding box center [395, 75] width 704 height 41
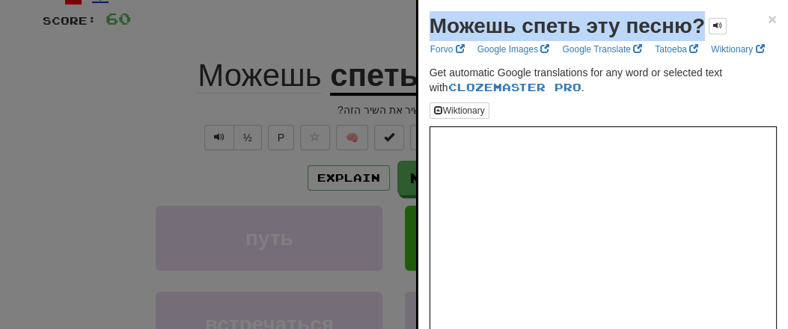
drag, startPoint x: 430, startPoint y: 32, endPoint x: 700, endPoint y: 32, distance: 270.2
click at [701, 34] on strong "Можешь спеть эту песню?" at bounding box center [567, 25] width 275 height 23
click at [768, 16] on span "×" at bounding box center [772, 18] width 9 height 17
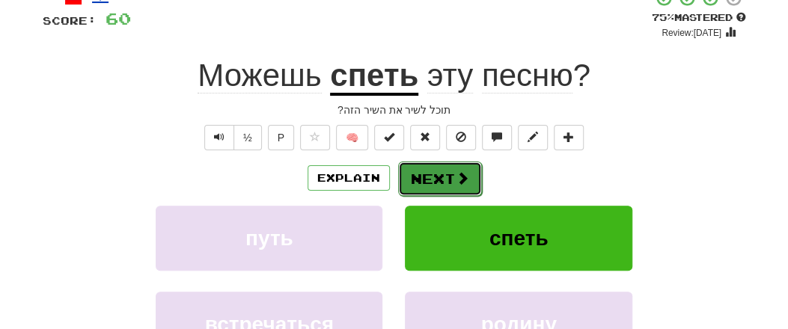
click at [440, 179] on button "Next" at bounding box center [440, 179] width 84 height 34
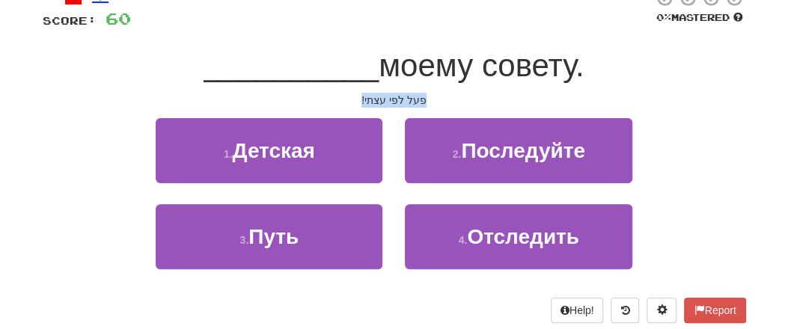
drag, startPoint x: 353, startPoint y: 100, endPoint x: 442, endPoint y: 103, distance: 89.9
click at [442, 103] on div "פעל לפי עצתי!" at bounding box center [395, 100] width 704 height 15
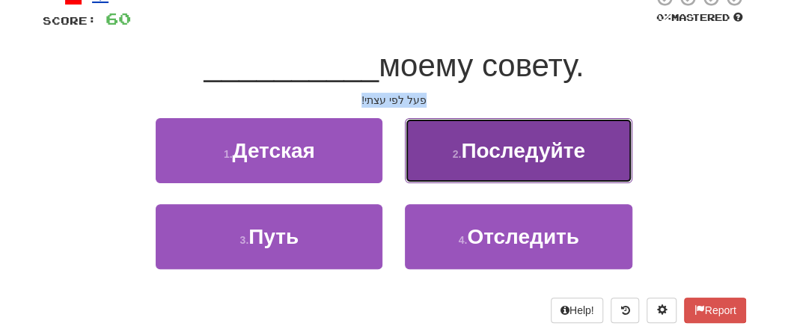
click at [509, 153] on span "Последуйте" at bounding box center [523, 150] width 124 height 23
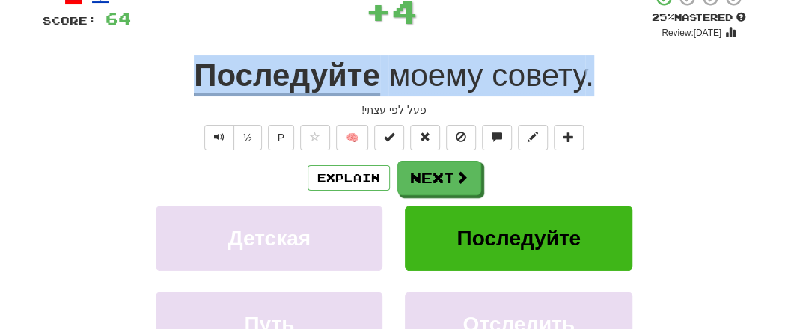
drag, startPoint x: 210, startPoint y: 75, endPoint x: 618, endPoint y: 81, distance: 408.0
click at [621, 81] on div "Последуйте моему совету ." at bounding box center [395, 75] width 704 height 41
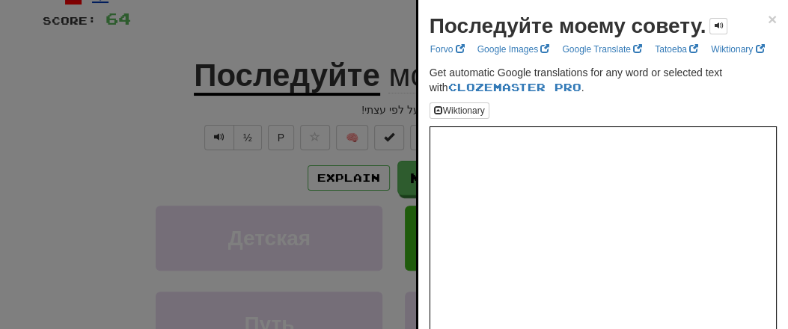
drag, startPoint x: 439, startPoint y: 32, endPoint x: 429, endPoint y: 24, distance: 12.7
click at [432, 28] on div "Последуйте моему совету. × Forvo Google Images Google Translate Tatoeba Wiktion…" at bounding box center [603, 233] width 370 height 466
click at [434, 27] on div "Последуйте моему совету. × Forvo Google Images Google Translate Tatoeba Wiktion…" at bounding box center [603, 233] width 370 height 466
click at [768, 20] on span "×" at bounding box center [772, 18] width 9 height 17
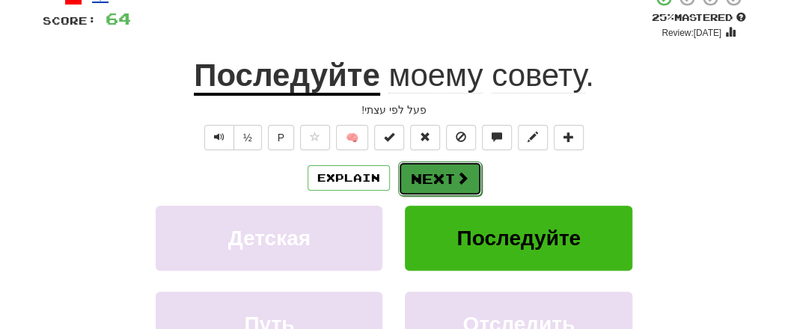
click at [441, 168] on button "Next" at bounding box center [440, 179] width 84 height 34
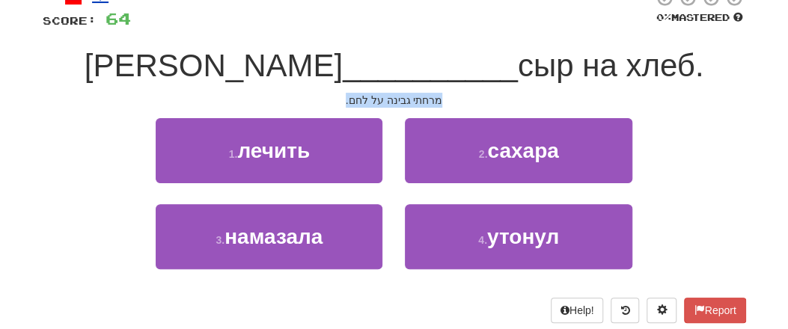
drag, startPoint x: 363, startPoint y: 104, endPoint x: 475, endPoint y: 106, distance: 112.3
click at [475, 106] on div "מרחתי גבינה על לחם." at bounding box center [395, 100] width 704 height 15
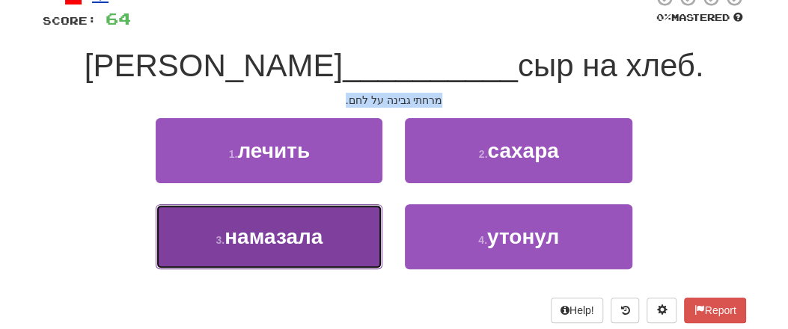
click at [308, 245] on span "намазала" at bounding box center [274, 236] width 98 height 23
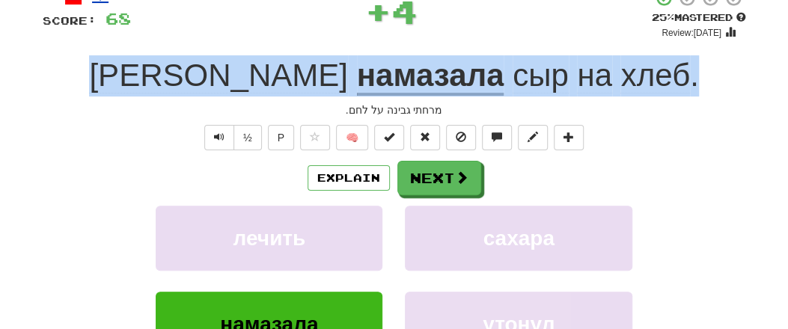
drag, startPoint x: 174, startPoint y: 76, endPoint x: 624, endPoint y: 77, distance: 449.1
click at [624, 77] on div "Я намазала сыр на хлеб ." at bounding box center [395, 75] width 704 height 41
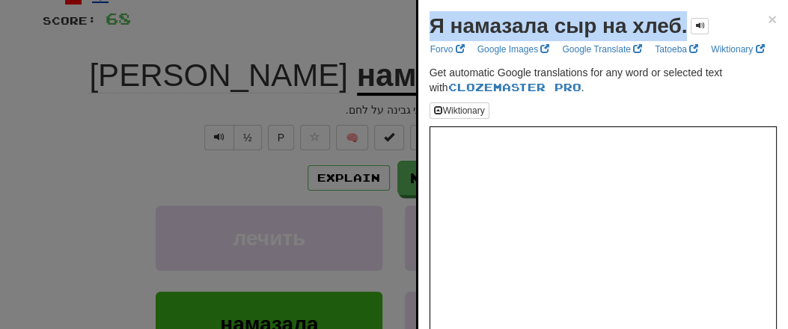
drag, startPoint x: 435, startPoint y: 31, endPoint x: 686, endPoint y: 32, distance: 250.8
click at [688, 34] on div "Я намазала сыр на хлеб." at bounding box center [570, 26] width 280 height 30
click at [768, 18] on span "×" at bounding box center [772, 18] width 9 height 17
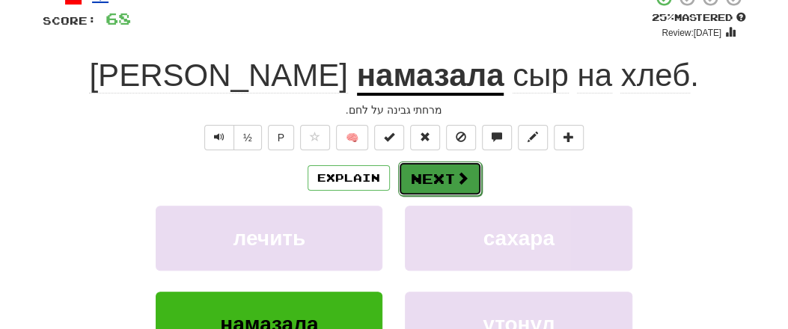
click at [449, 179] on button "Next" at bounding box center [440, 179] width 84 height 34
